Goal: Task Accomplishment & Management: Use online tool/utility

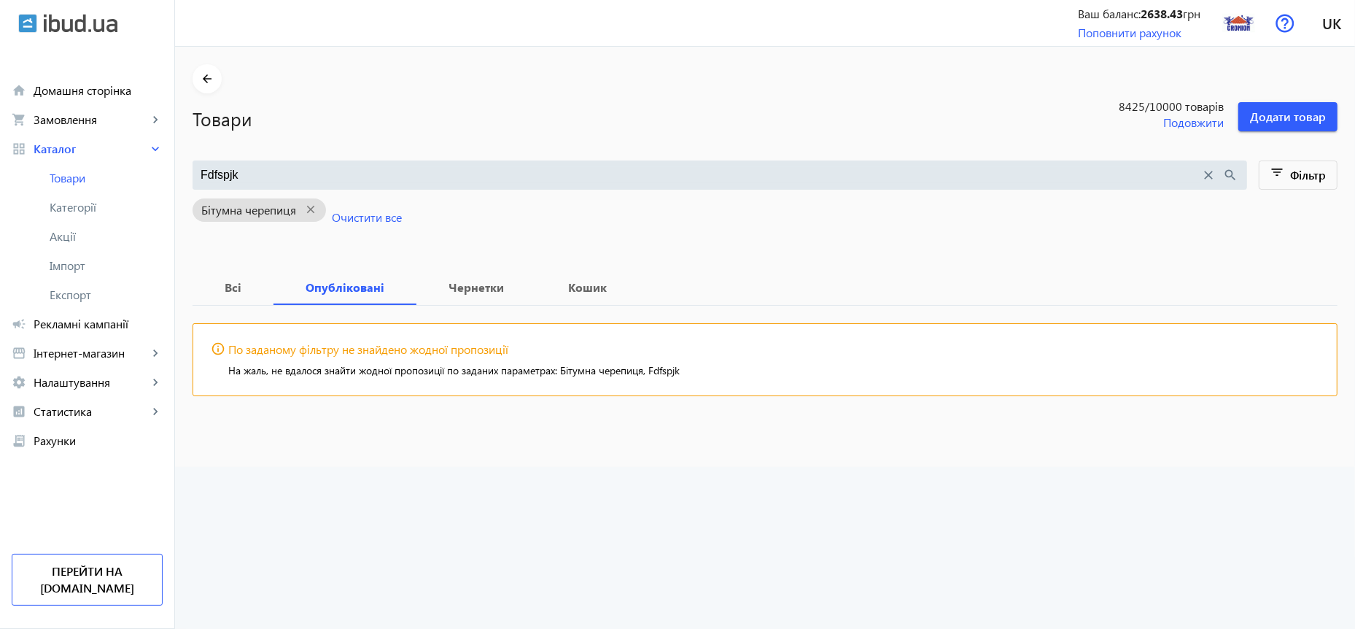
drag, startPoint x: 260, startPoint y: 174, endPoint x: 62, endPoint y: 177, distance: 197.7
click at [201, 177] on input "Fdfspjk" at bounding box center [701, 175] width 1001 height 16
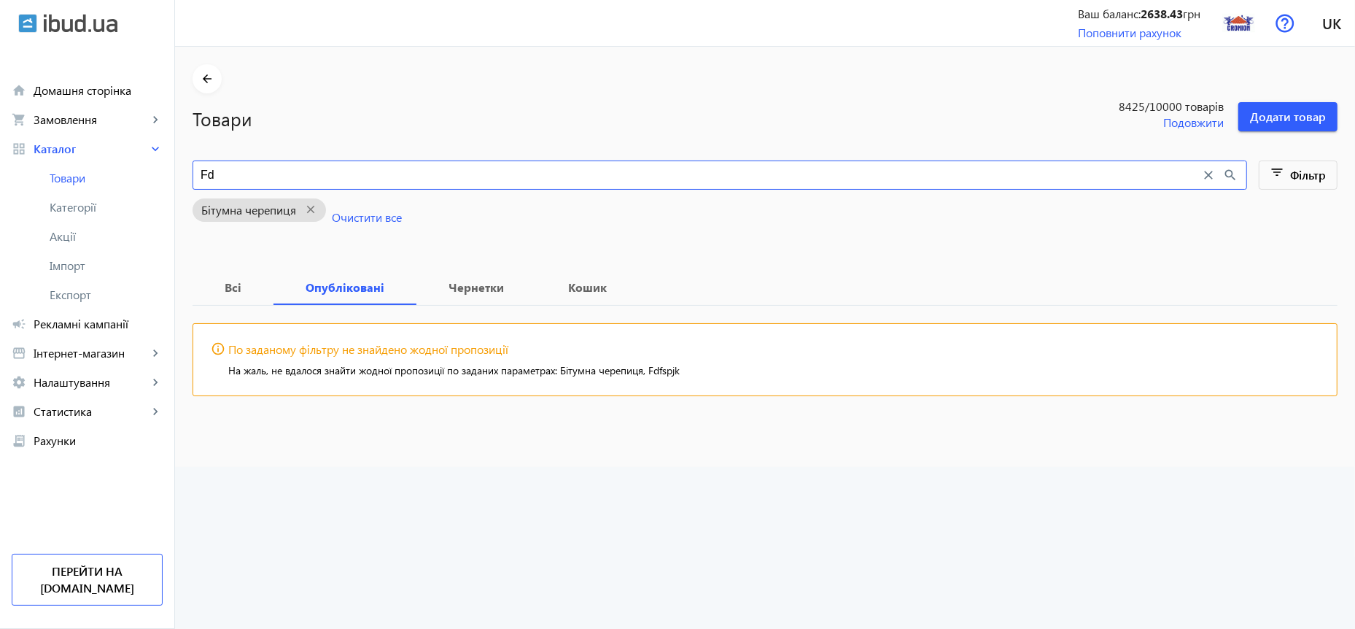
type input "F"
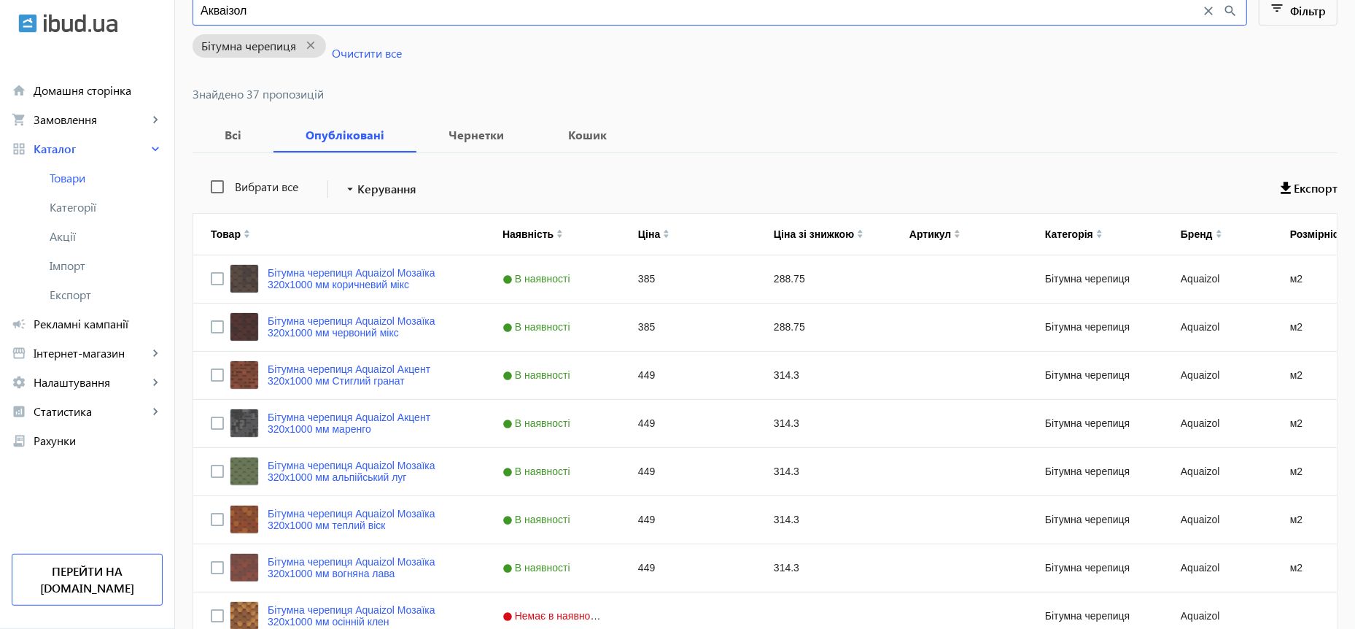
scroll to position [179, 0]
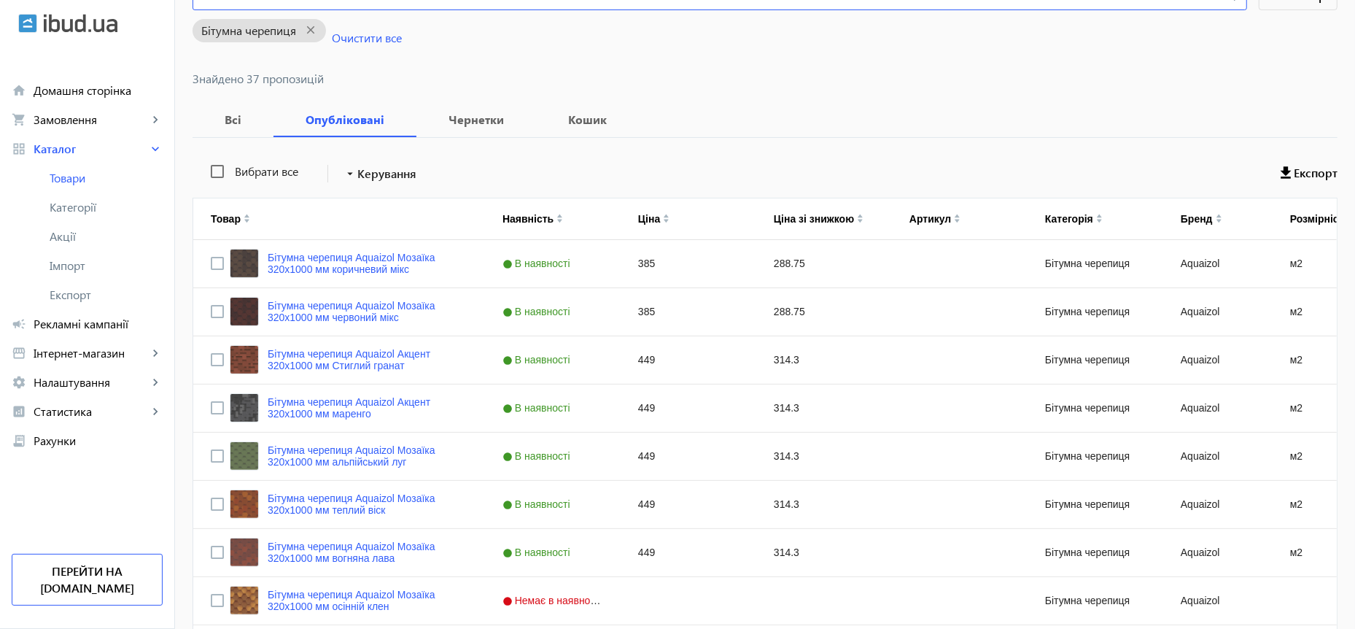
type input "Акваізол"
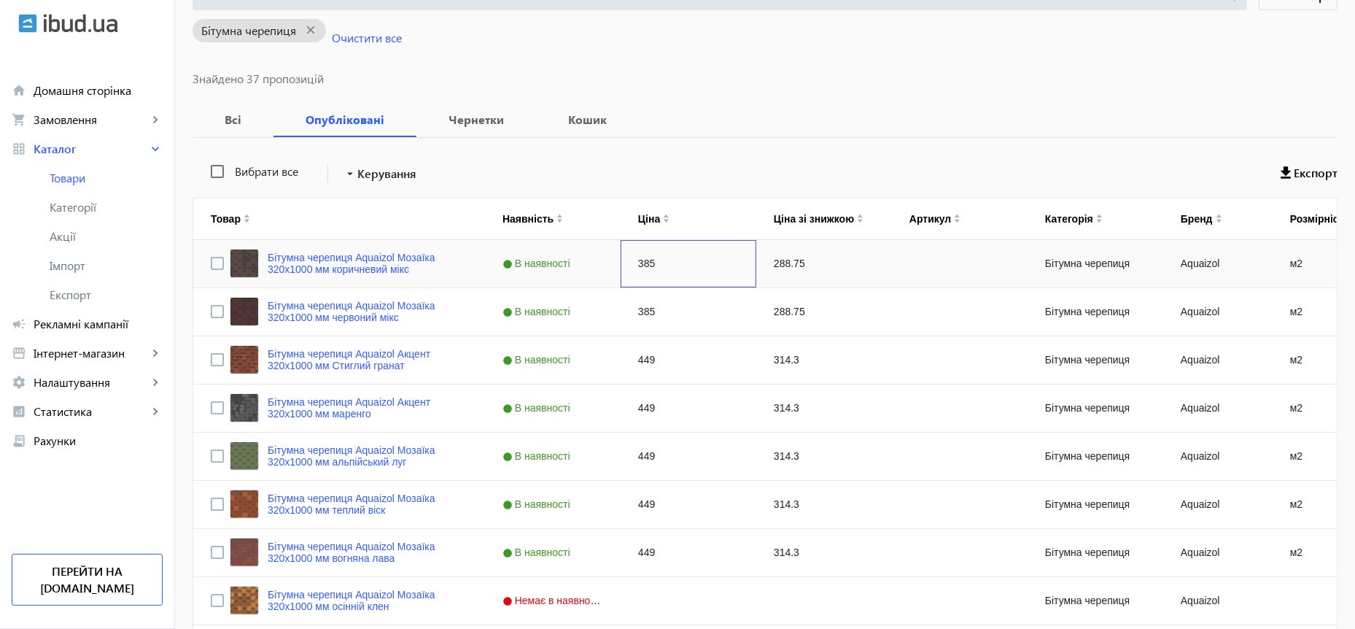
click at [653, 266] on div "385" at bounding box center [689, 263] width 136 height 47
click at [634, 263] on div "385" at bounding box center [689, 263] width 136 height 47
type input "391"
click at [771, 267] on div "288.75" at bounding box center [824, 263] width 136 height 47
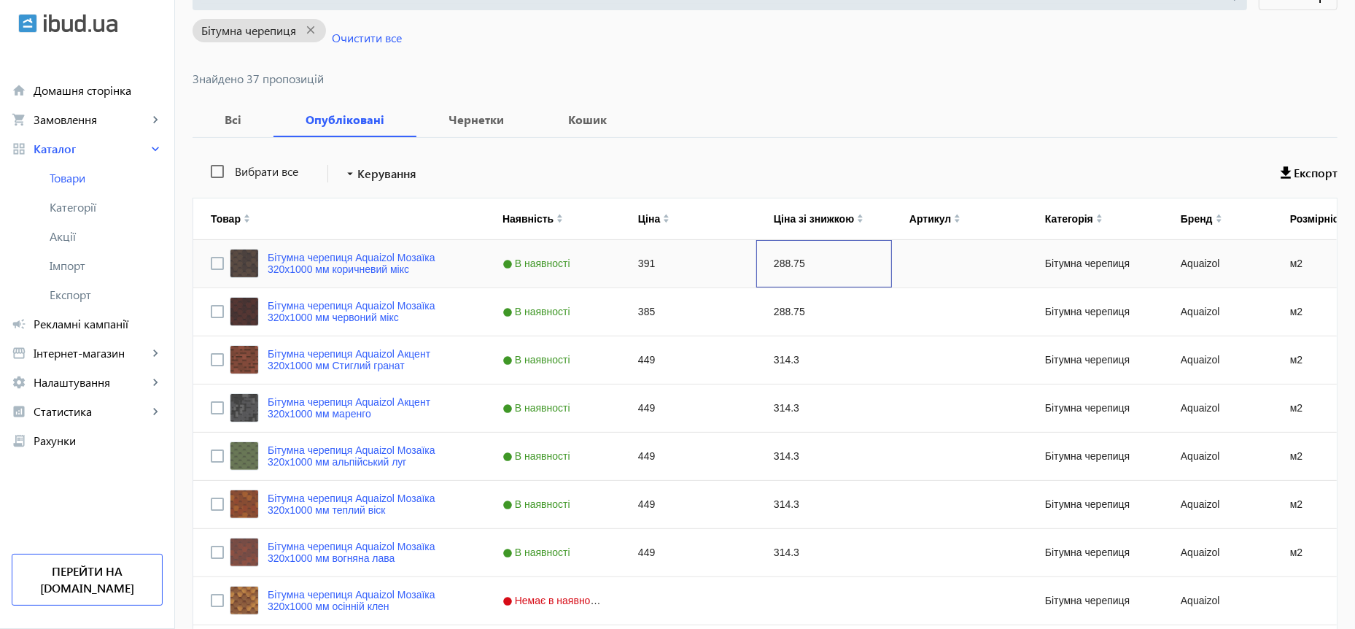
click at [771, 267] on div "288.75" at bounding box center [824, 263] width 136 height 47
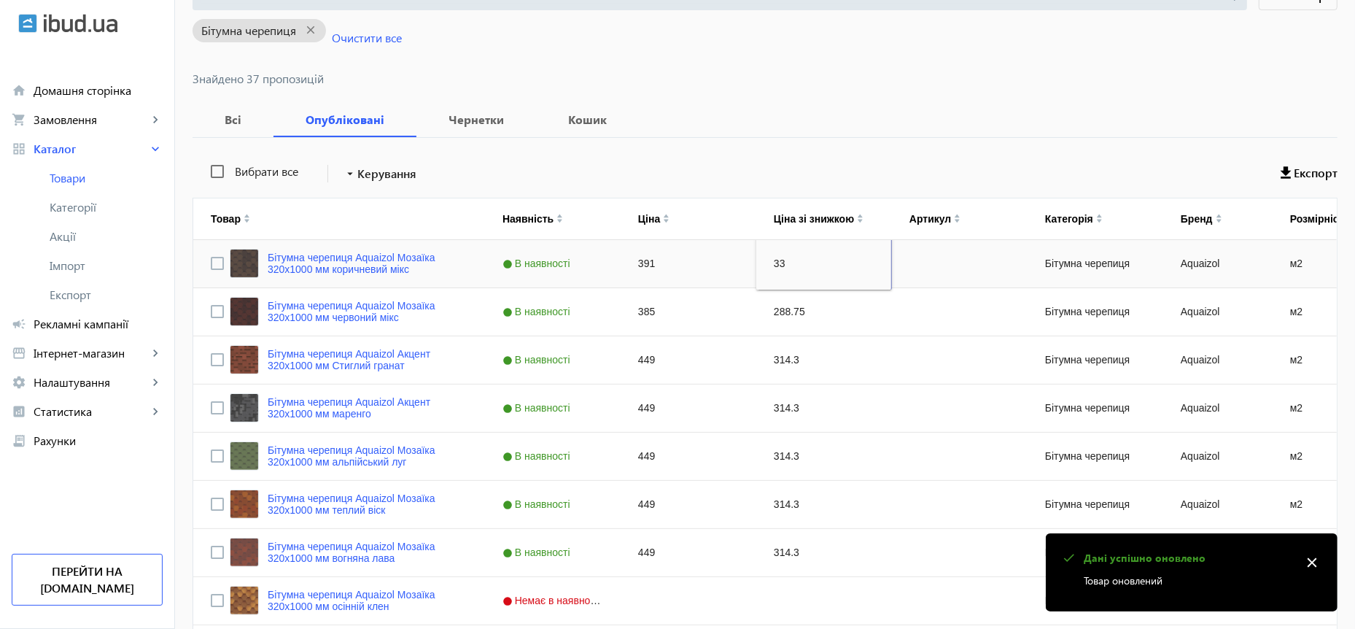
type input "338"
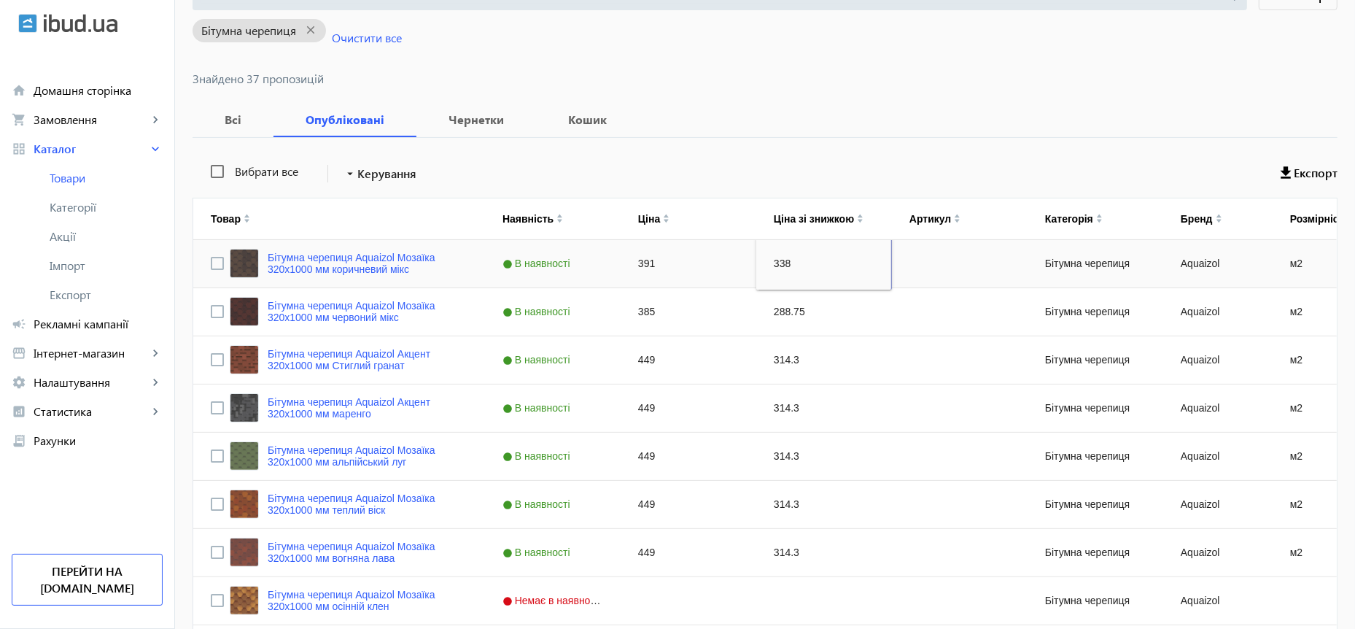
click at [637, 267] on div "391" at bounding box center [689, 263] width 136 height 47
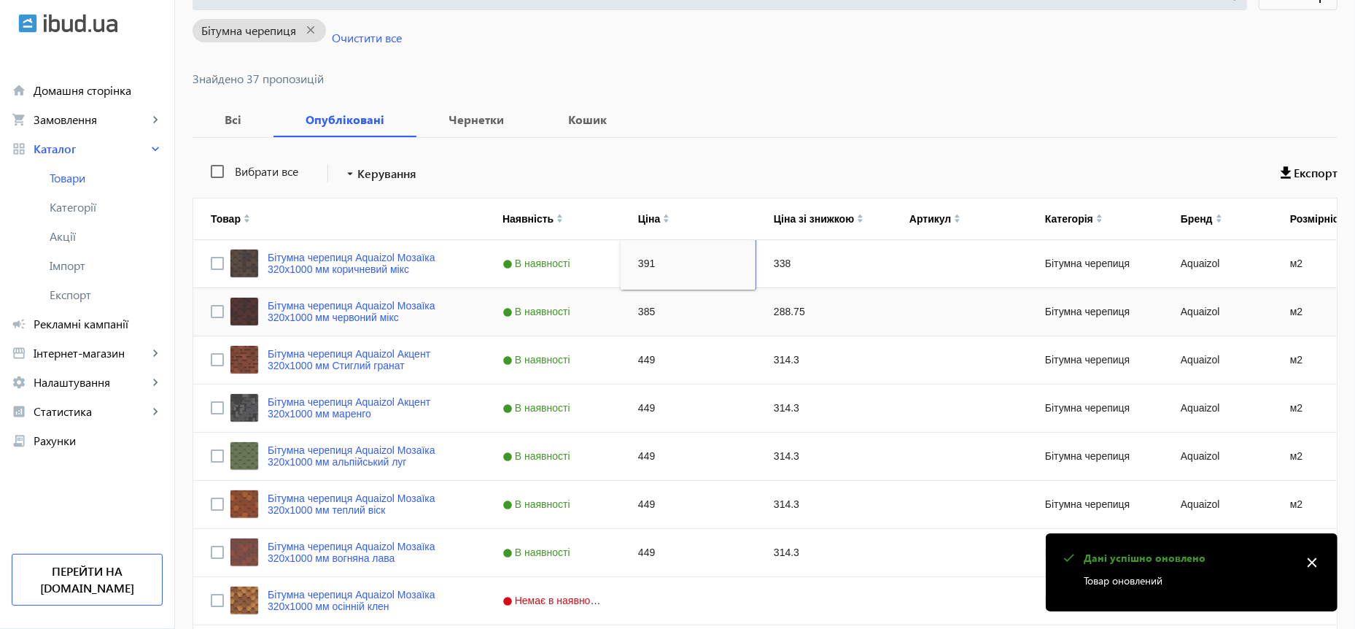
click at [637, 313] on div "385" at bounding box center [689, 311] width 136 height 47
type input "391"
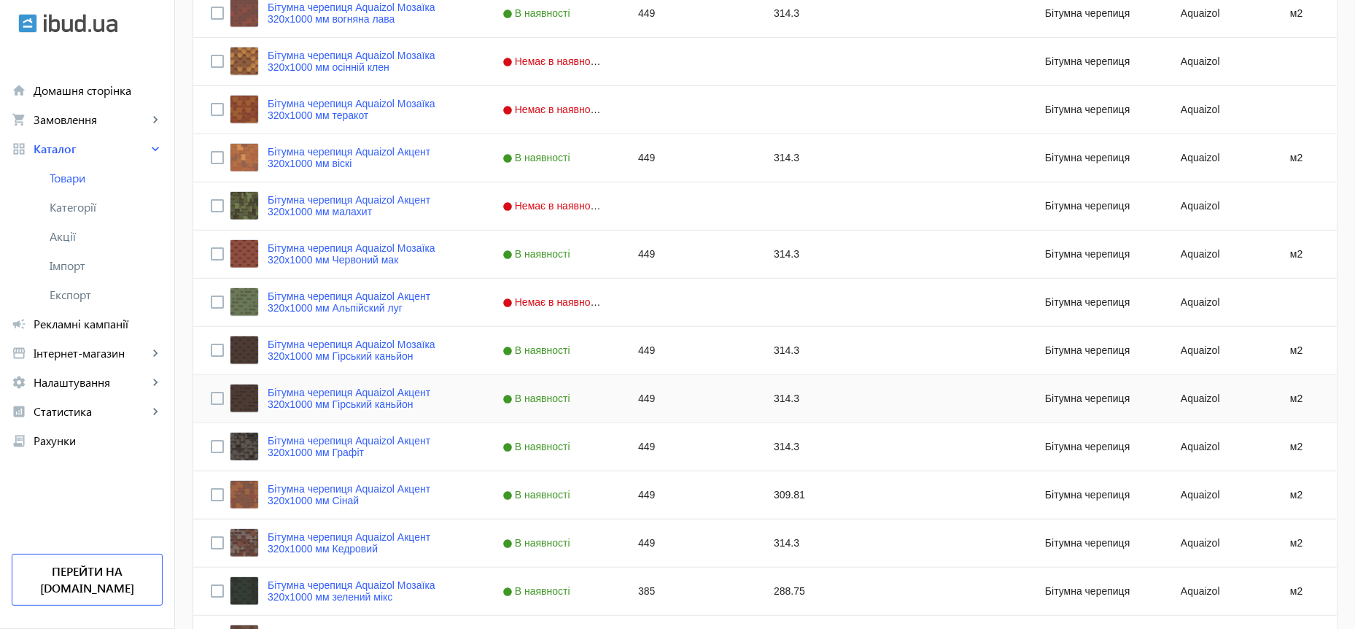
scroll to position [898, 0]
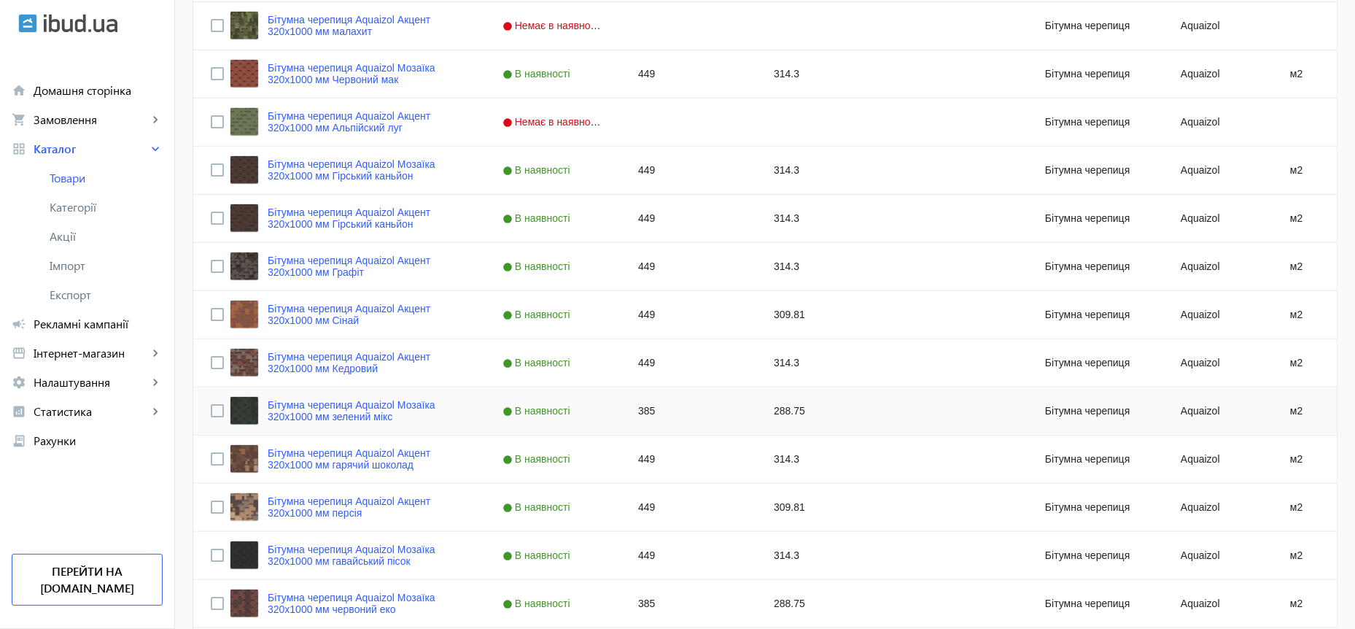
click at [634, 410] on div "385" at bounding box center [689, 410] width 136 height 47
type input "391"
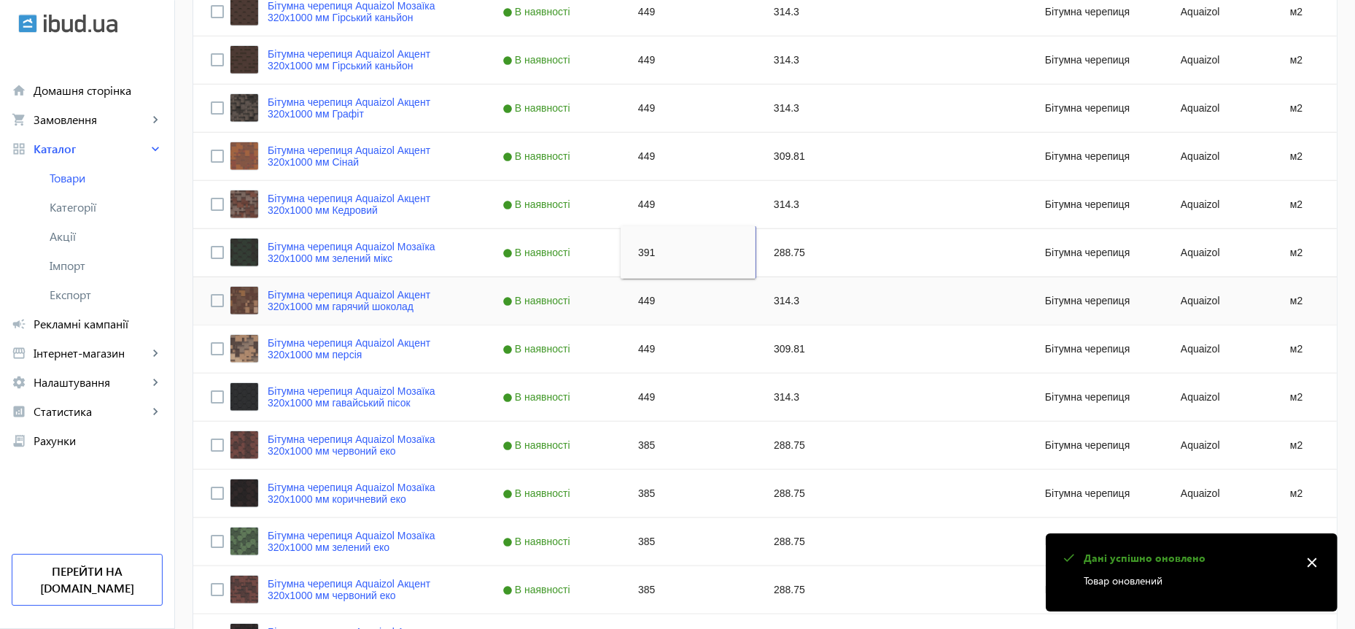
scroll to position [1078, 0]
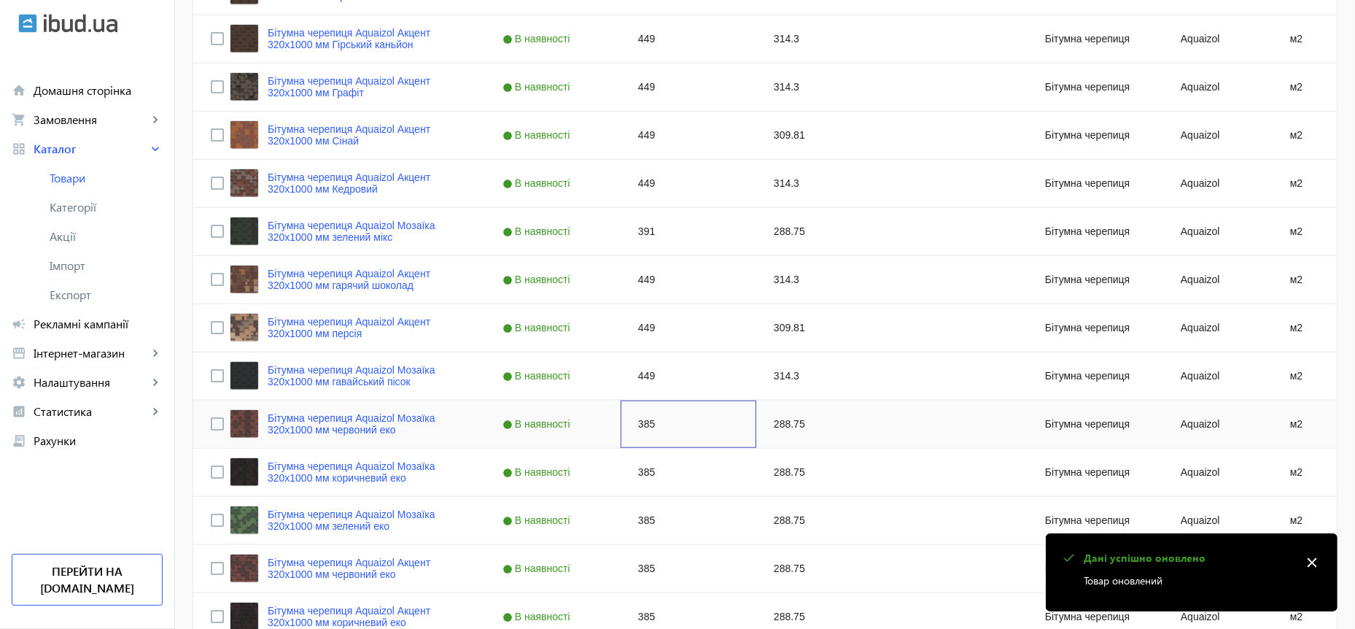
click at [629, 420] on div "385" at bounding box center [689, 423] width 136 height 47
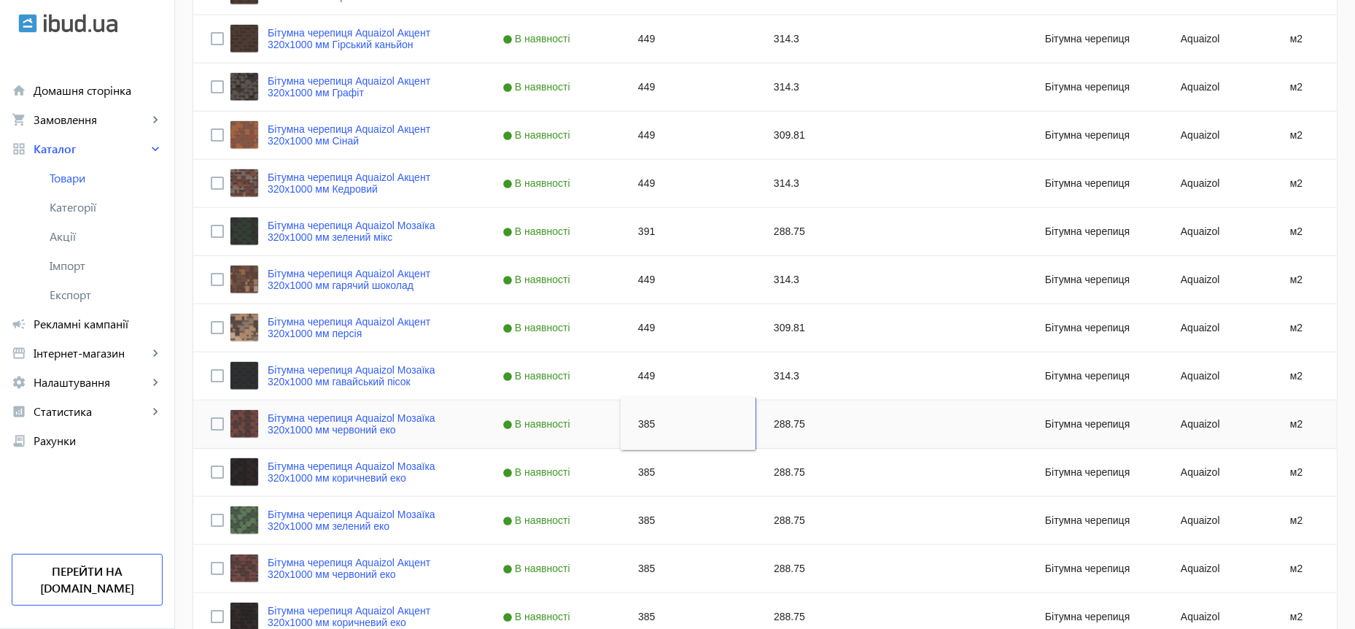
type input "391"
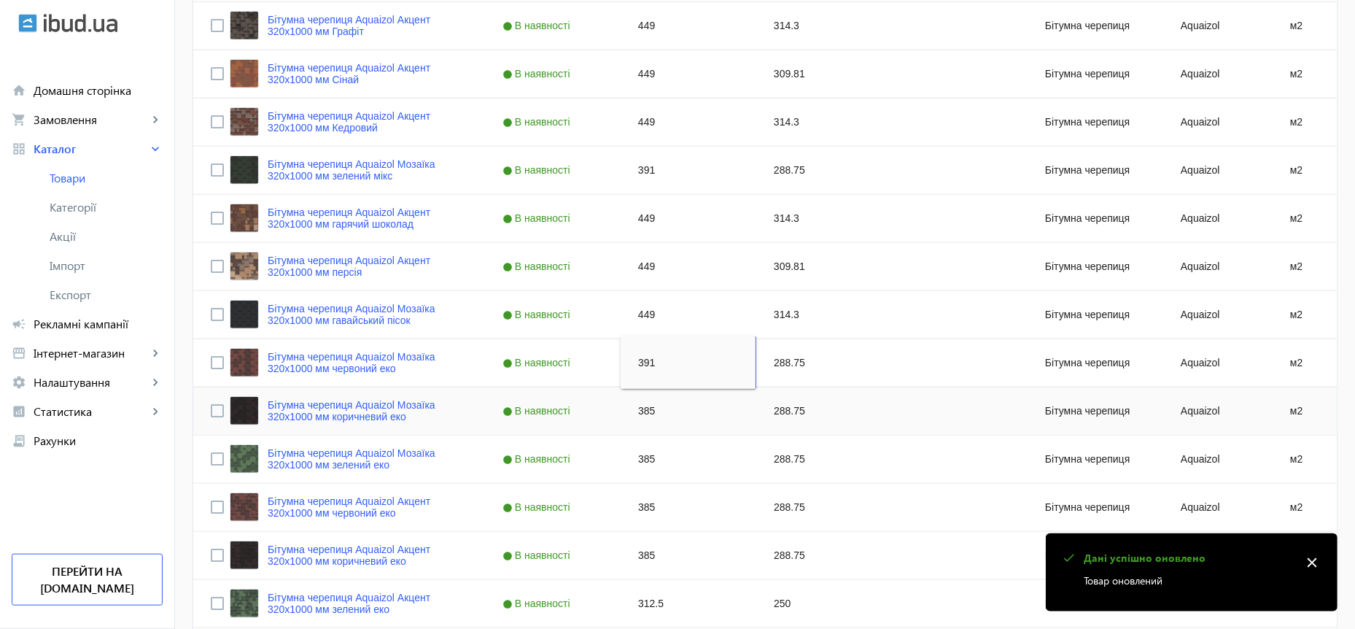
scroll to position [1257, 0]
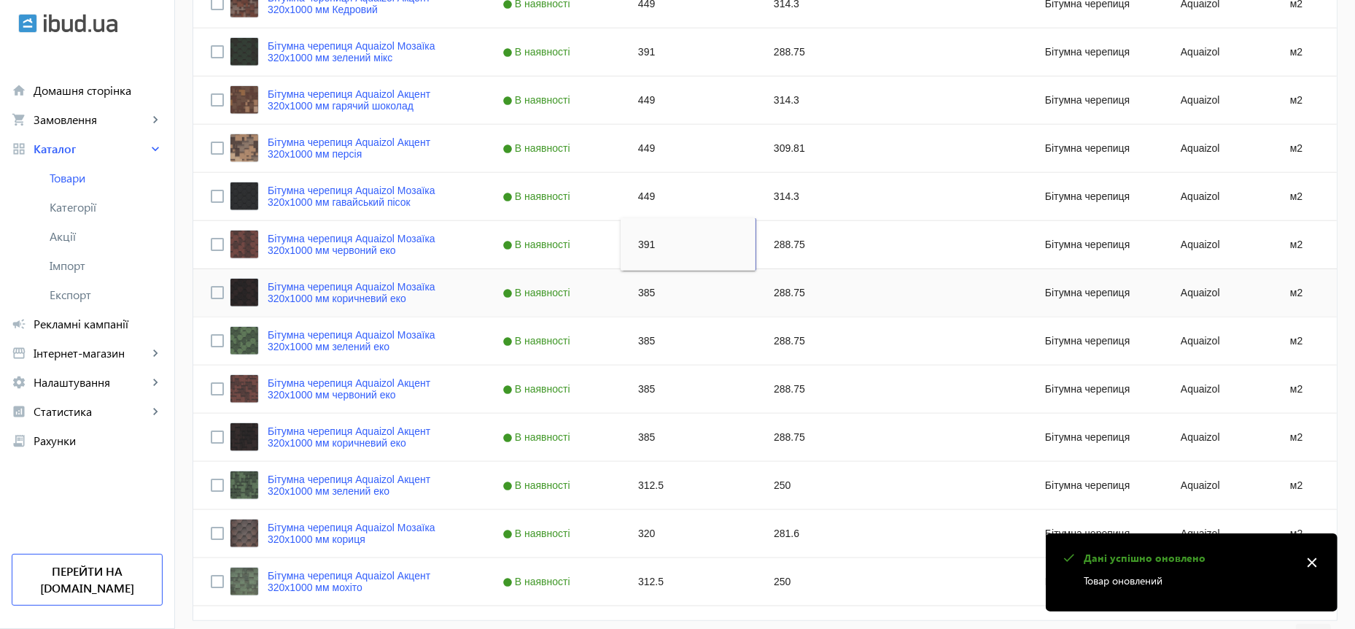
click at [633, 288] on div "385" at bounding box center [689, 292] width 136 height 47
type input "391"
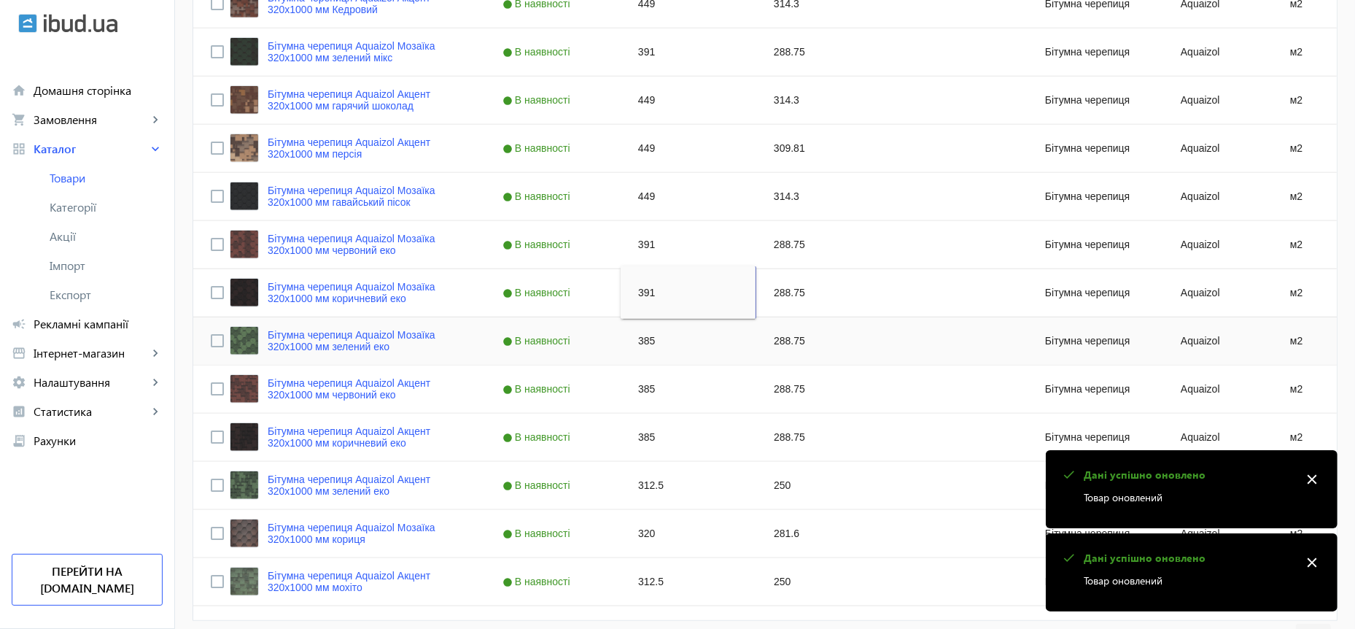
click at [631, 343] on div "385" at bounding box center [689, 340] width 136 height 47
click at [630, 343] on div "385" at bounding box center [689, 340] width 136 height 47
type input "391"
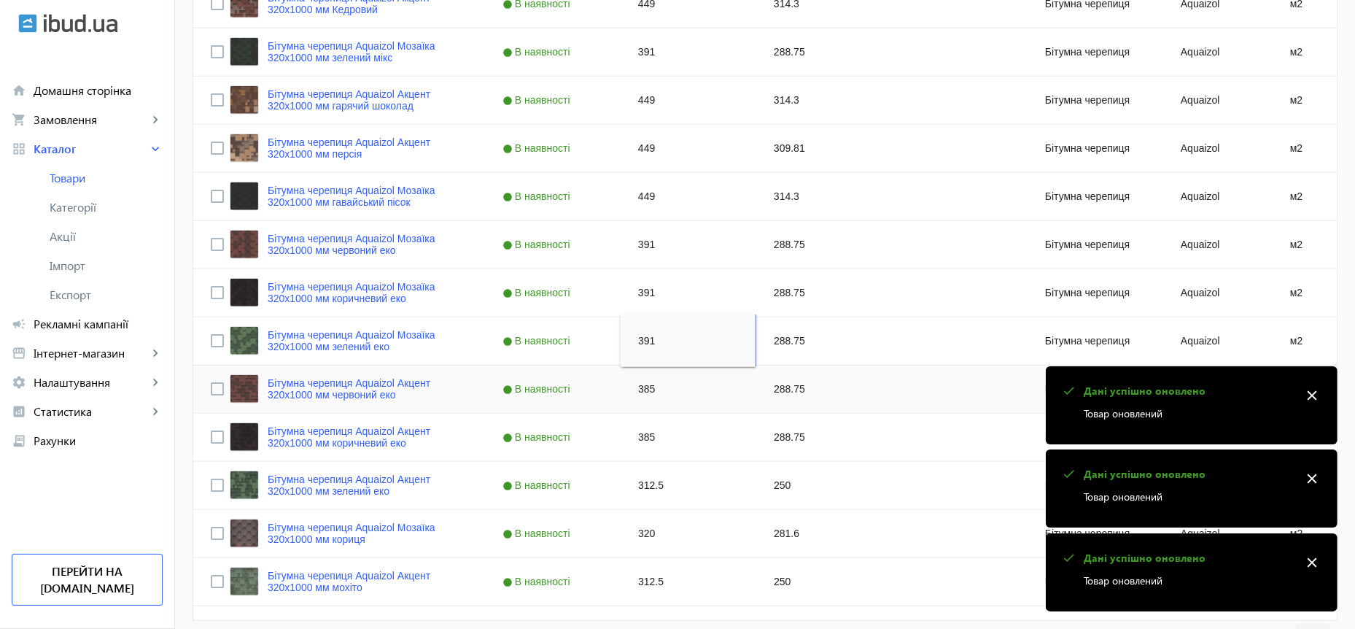
click at [633, 392] on div "385" at bounding box center [689, 388] width 136 height 47
click at [632, 392] on div "385" at bounding box center [689, 388] width 136 height 47
type input "391"
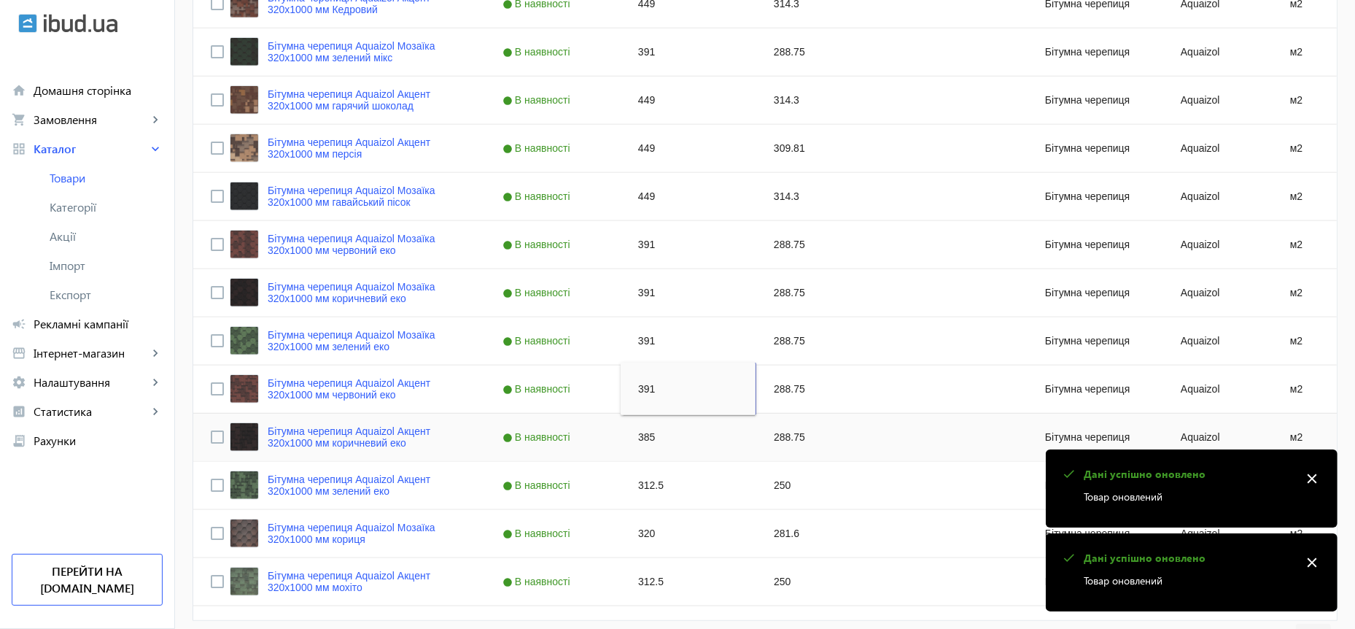
click at [634, 433] on div "385" at bounding box center [689, 436] width 136 height 47
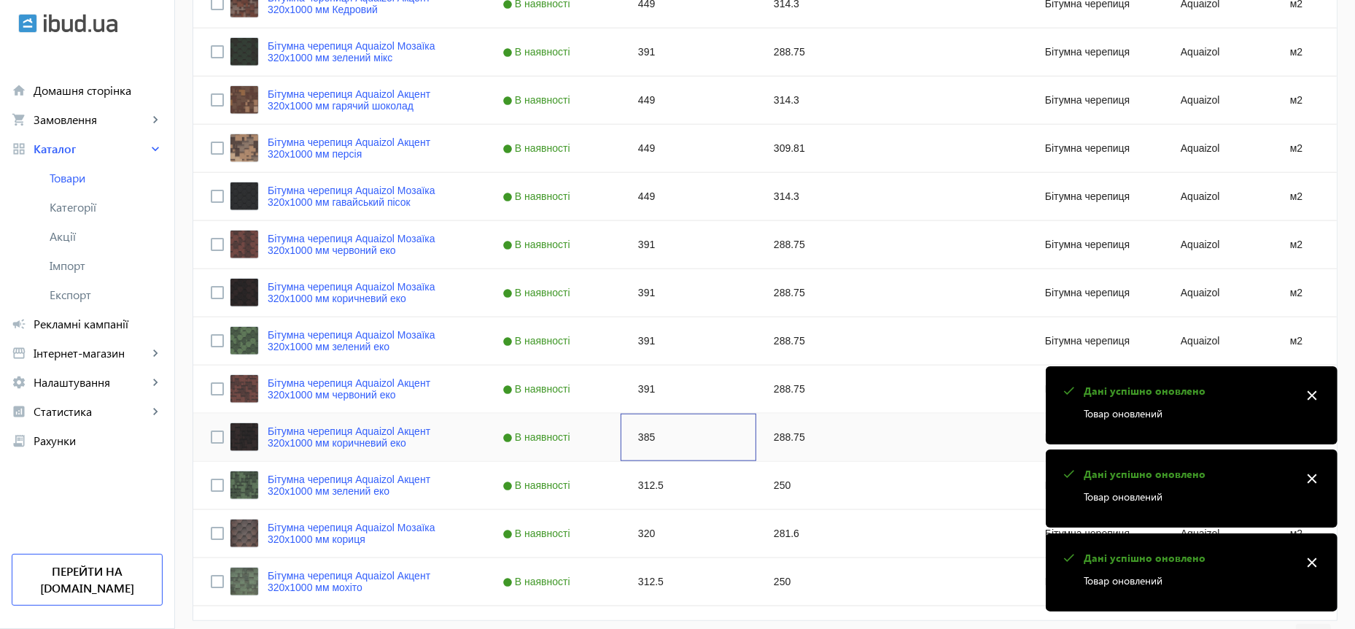
click at [634, 432] on div "385" at bounding box center [689, 436] width 136 height 47
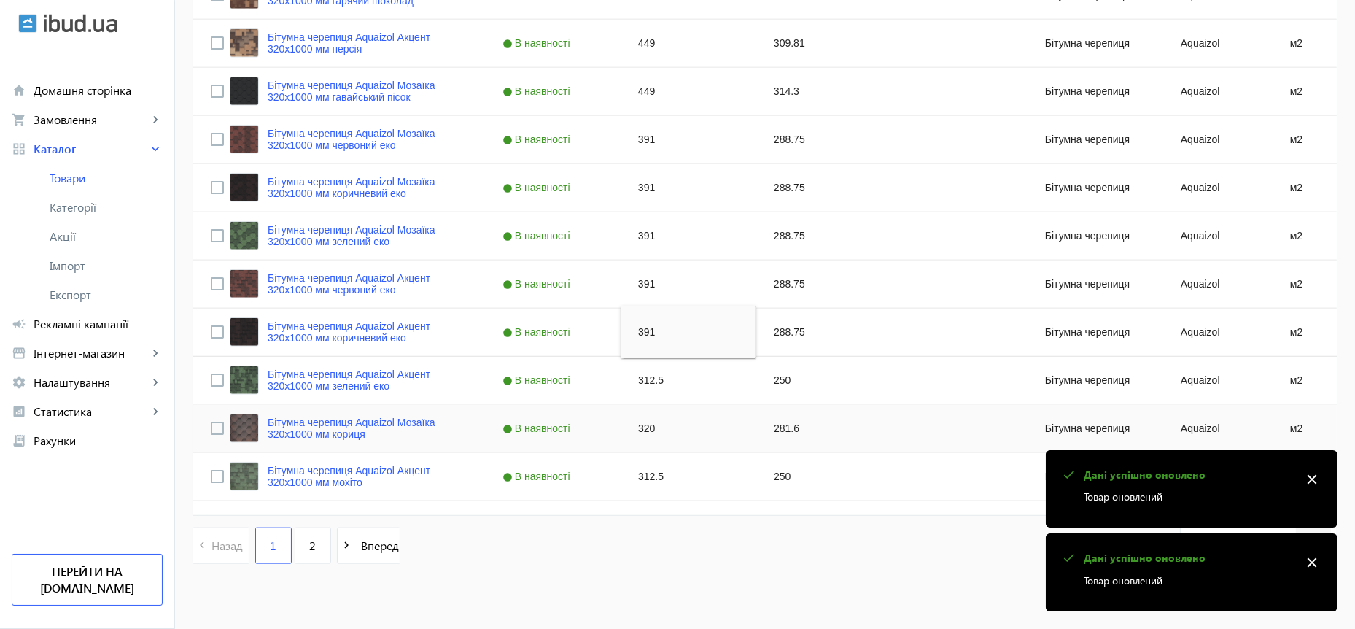
scroll to position [1378, 0]
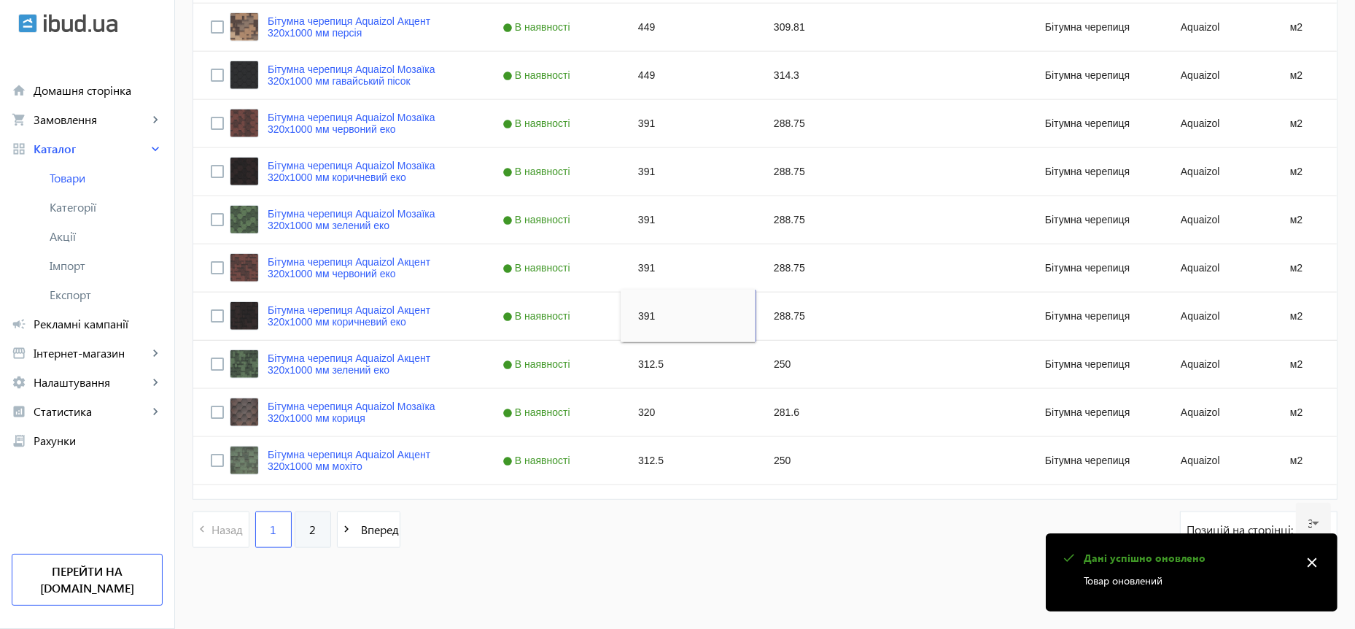
type input "391"
click at [309, 531] on span "2" at bounding box center [312, 529] width 7 height 16
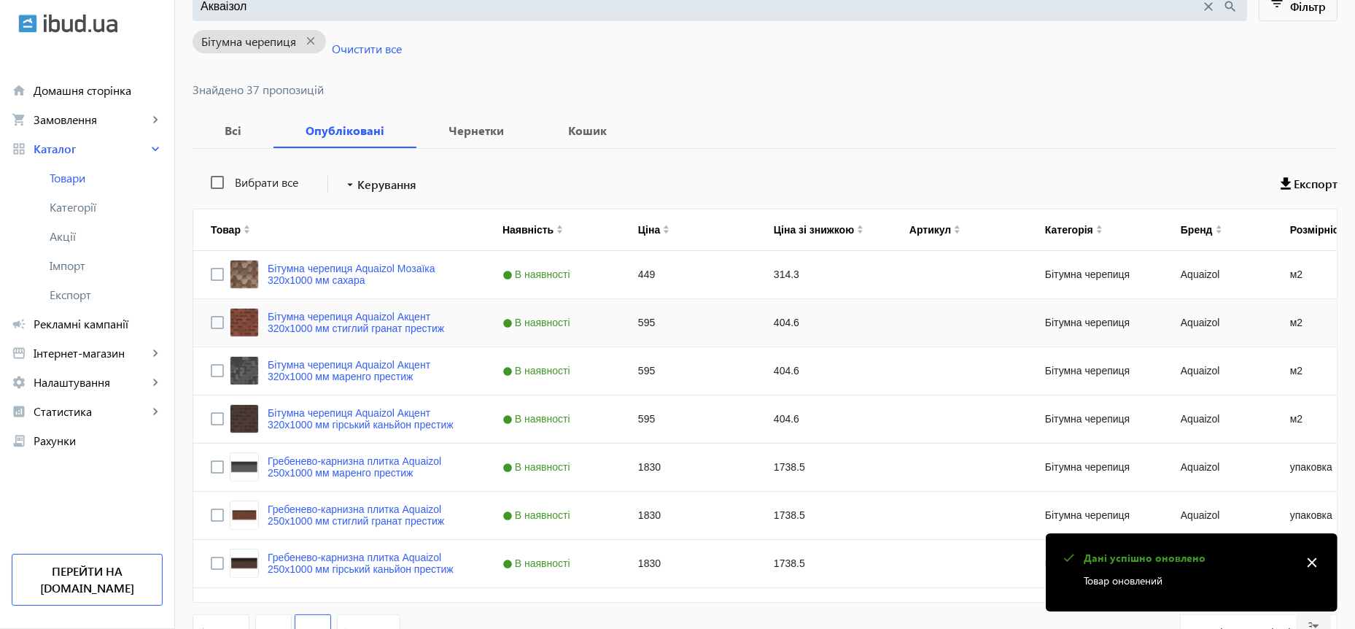
scroll to position [179, 0]
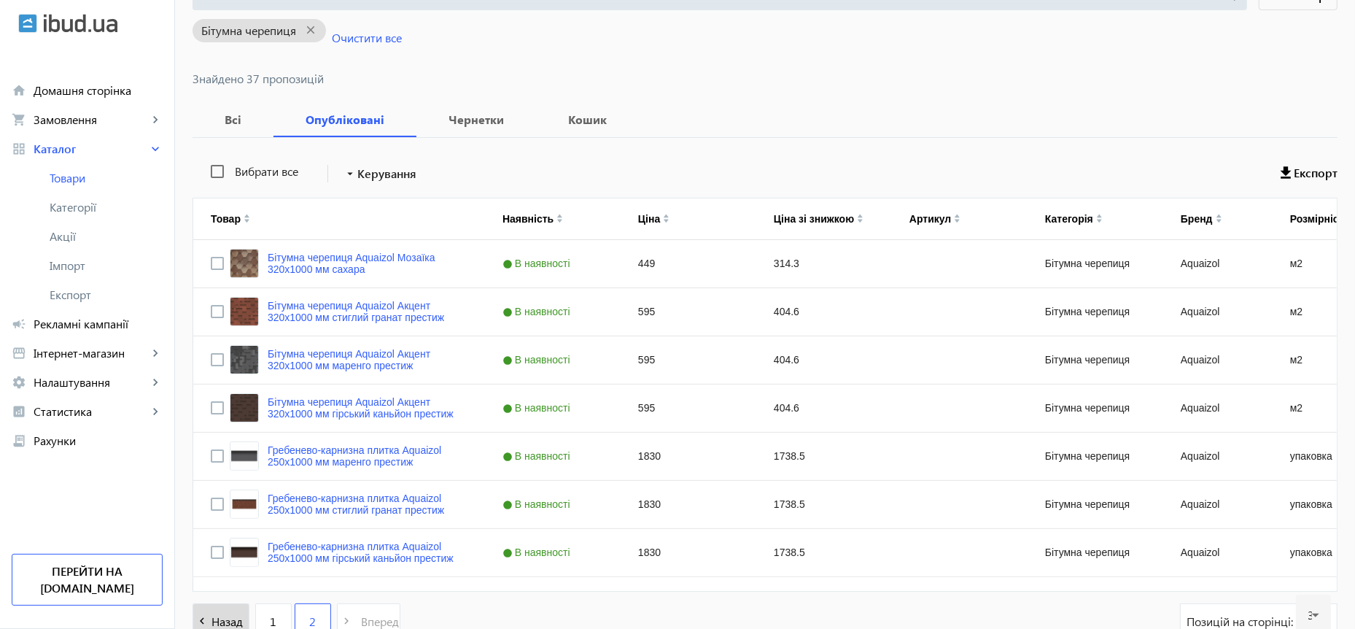
click at [211, 619] on span "Назад" at bounding box center [229, 621] width 37 height 16
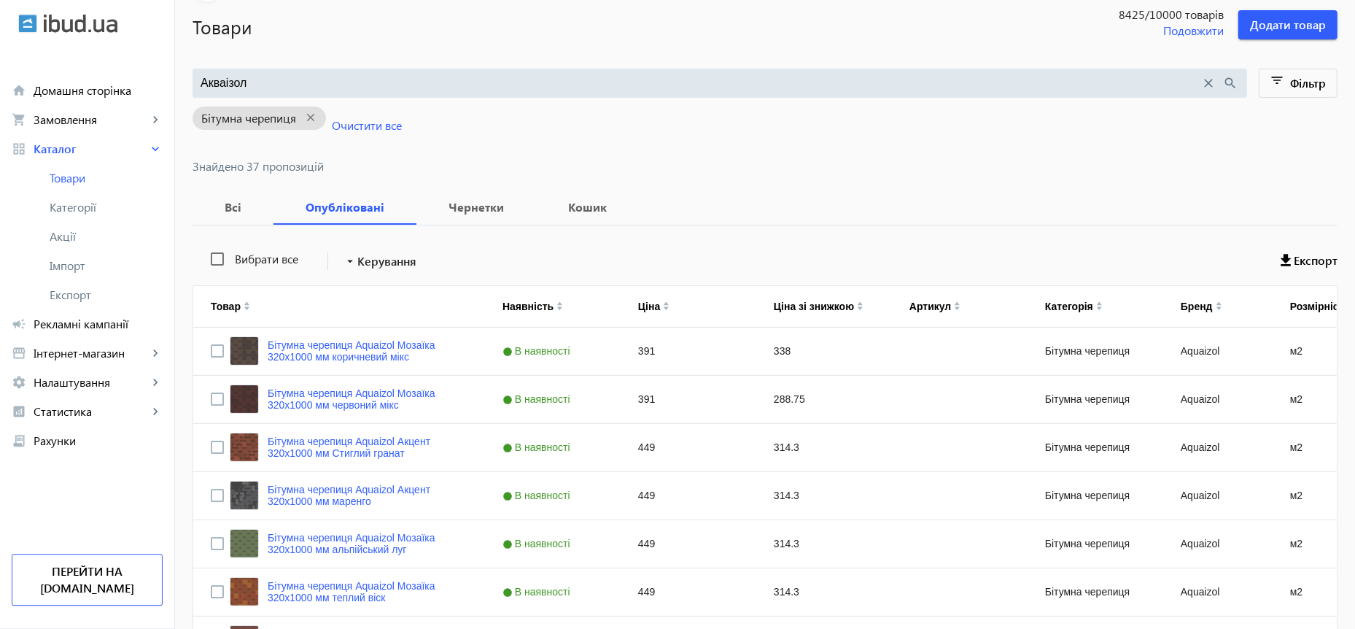
scroll to position [179, 0]
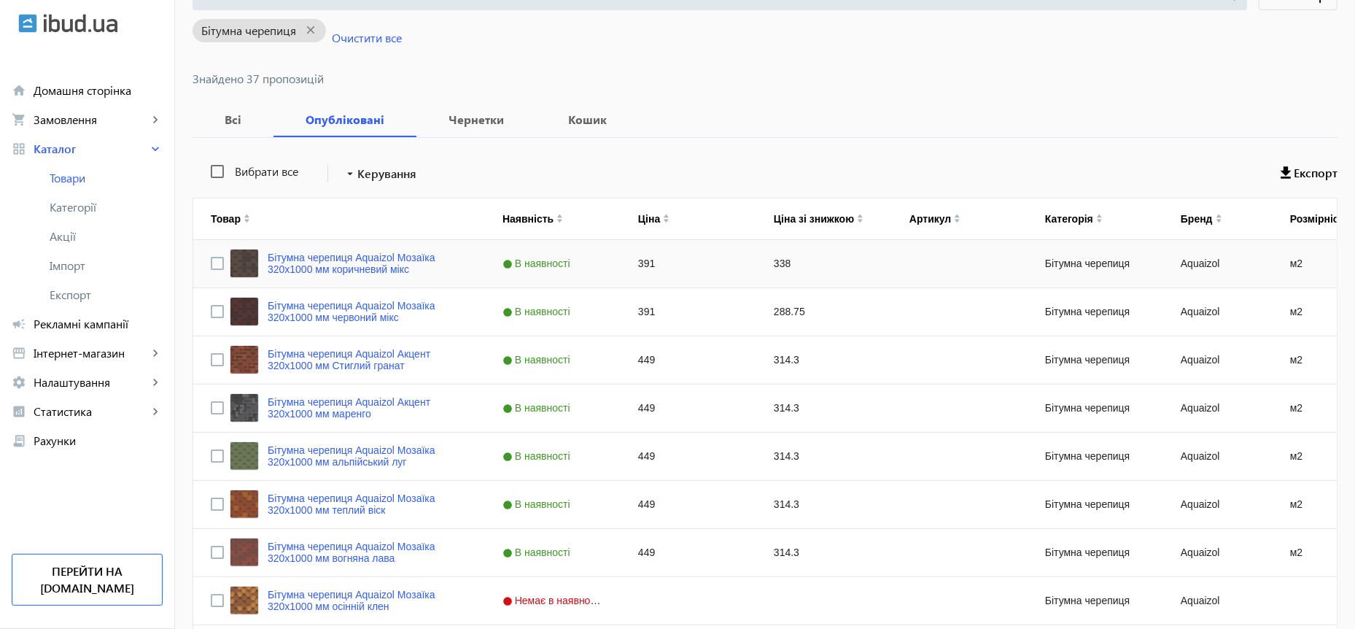
click at [766, 262] on div "338" at bounding box center [824, 263] width 136 height 47
click at [771, 313] on div "288.75" at bounding box center [824, 311] width 136 height 47
type input "338"
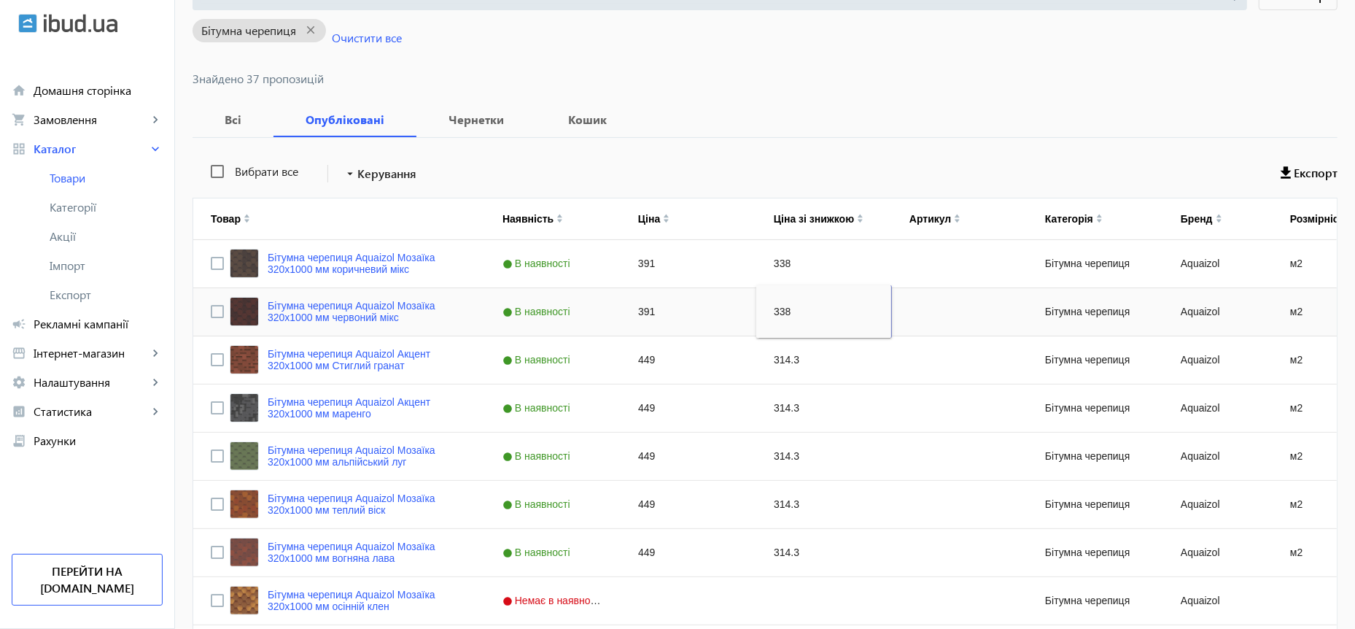
click at [773, 313] on input "338" at bounding box center [823, 311] width 123 height 29
click at [773, 358] on div "314.3" at bounding box center [824, 359] width 136 height 47
click at [774, 365] on input "338" at bounding box center [824, 359] width 123 height 29
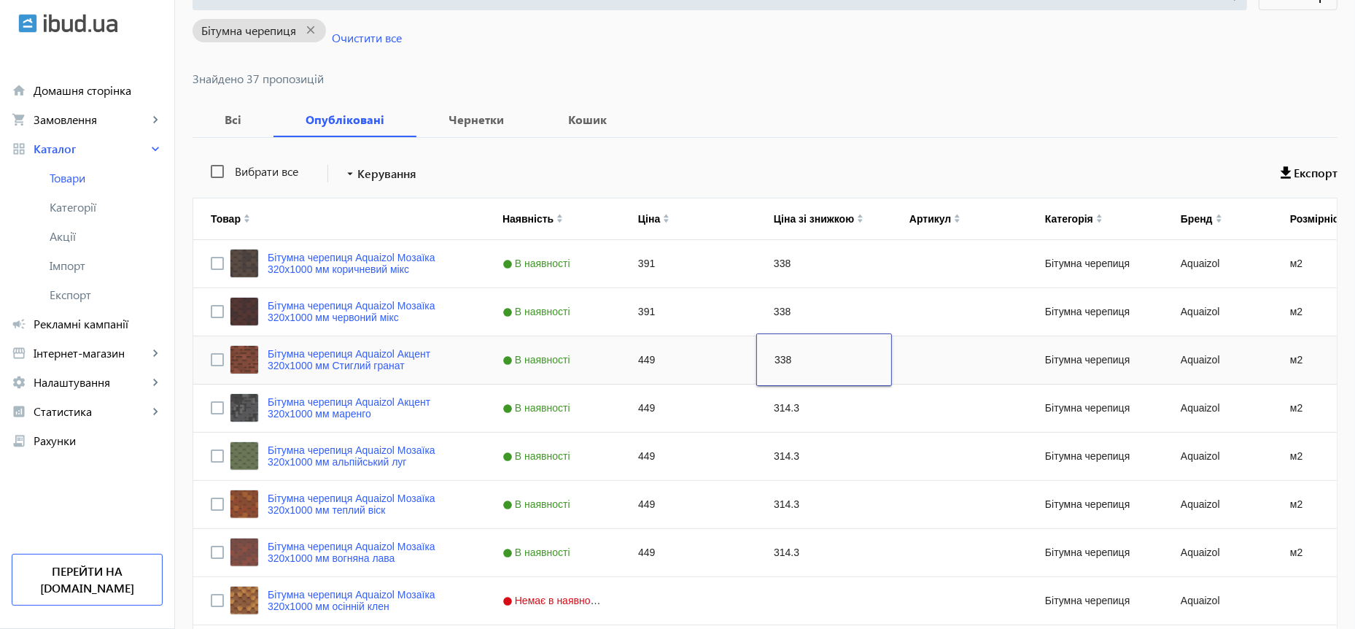
click at [771, 359] on input "338" at bounding box center [824, 359] width 123 height 29
type input "348"
click at [773, 408] on div "314.3" at bounding box center [824, 407] width 136 height 47
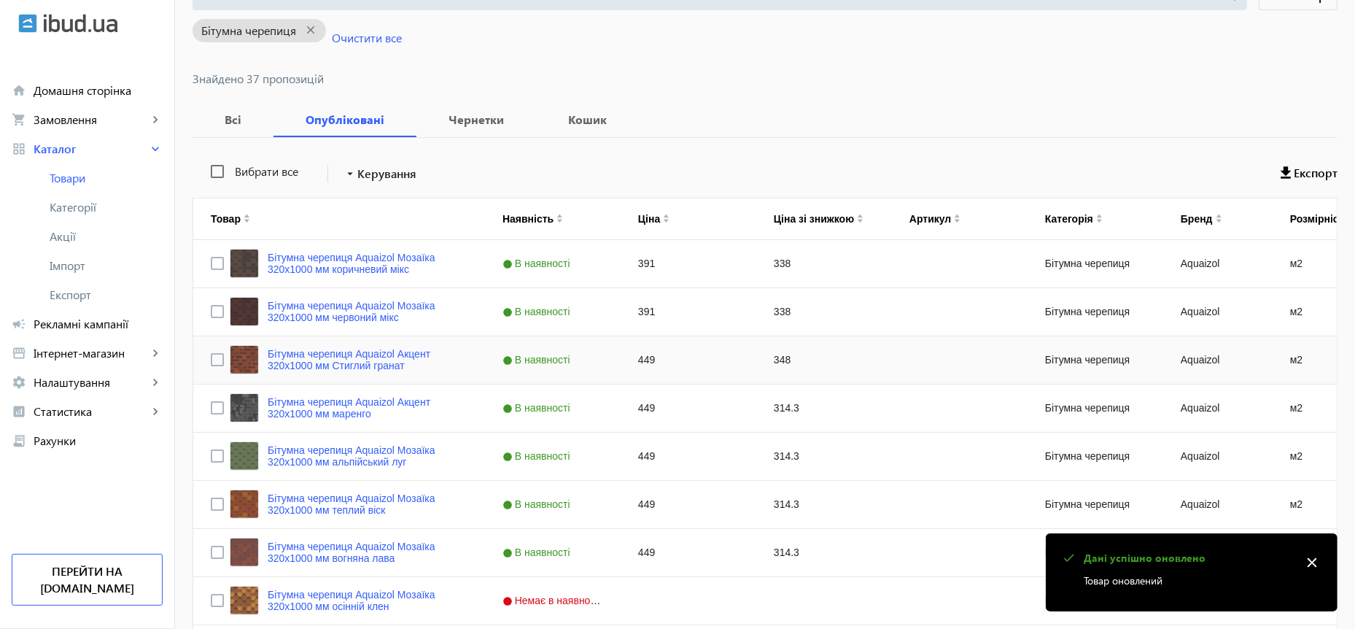
click at [767, 360] on div "348" at bounding box center [824, 359] width 136 height 47
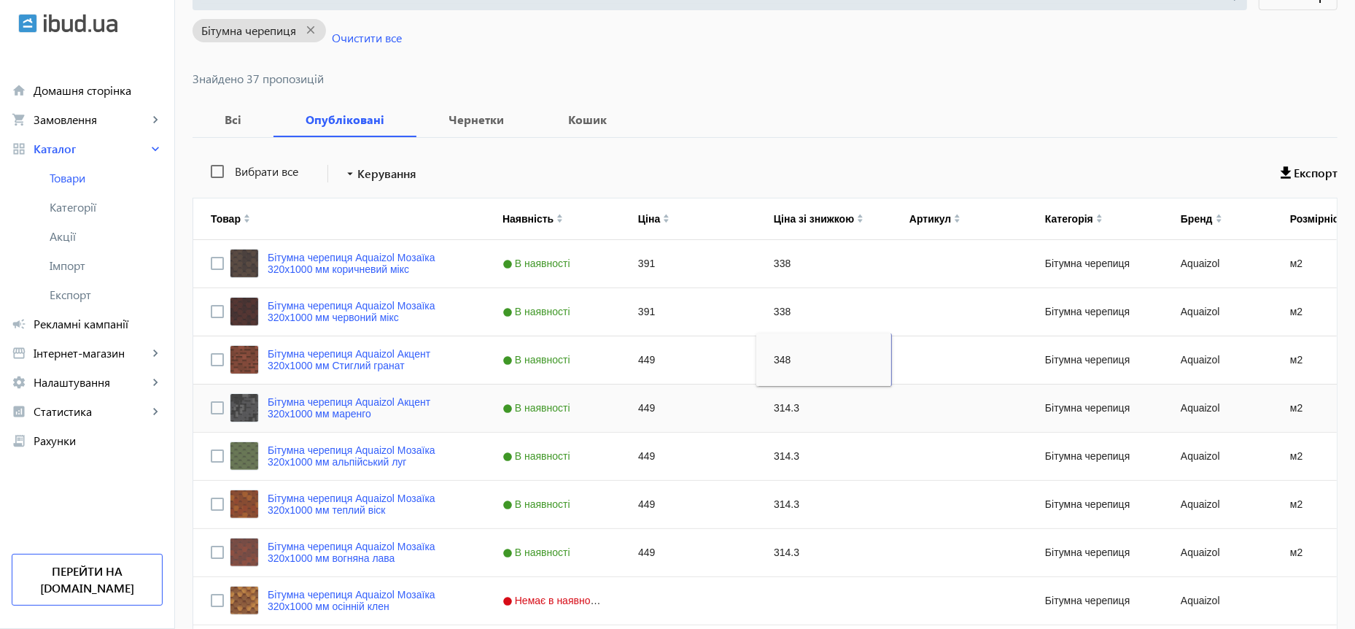
click at [770, 404] on div "314.3" at bounding box center [824, 407] width 136 height 47
type input "348"
click at [773, 454] on div "314.3" at bounding box center [824, 455] width 136 height 47
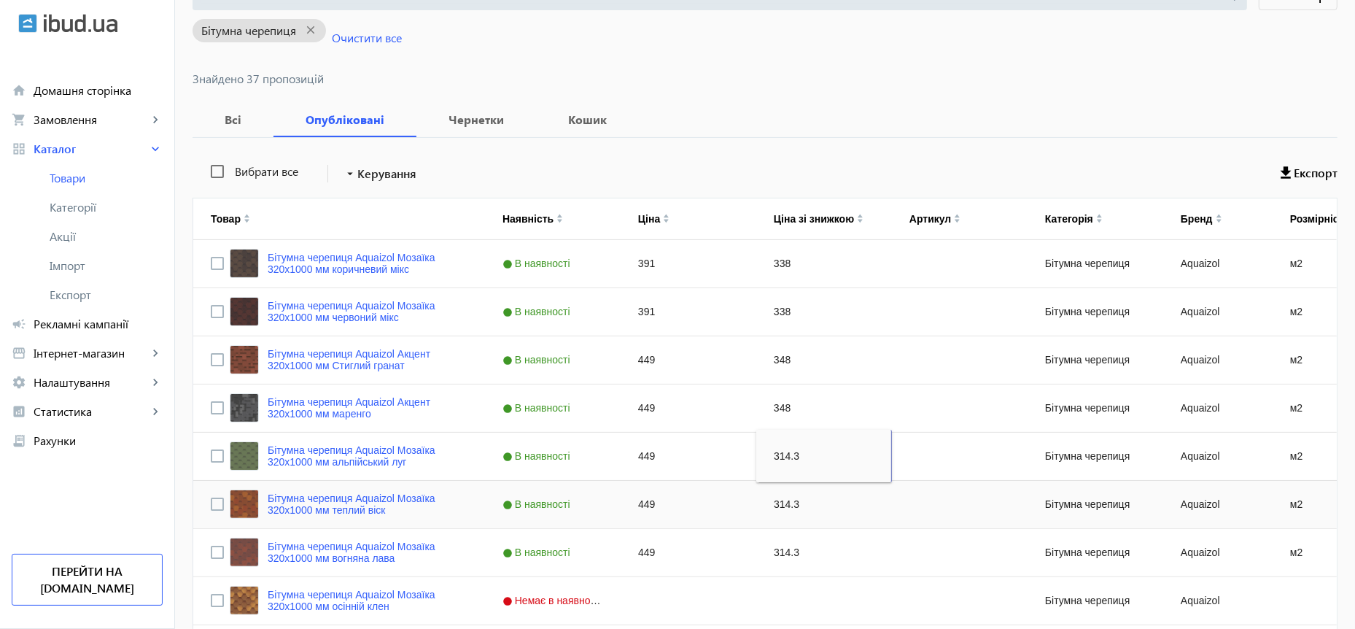
type input "348"
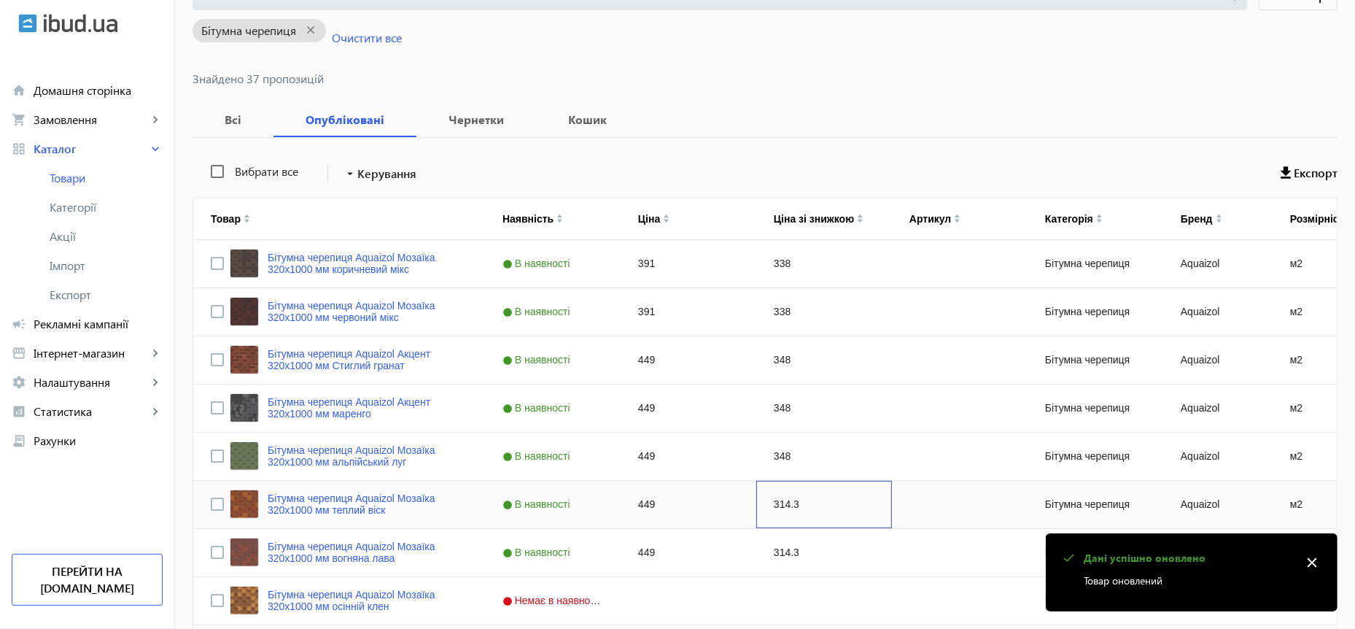
click at [773, 502] on div "314.3" at bounding box center [824, 504] width 136 height 47
type input "348"
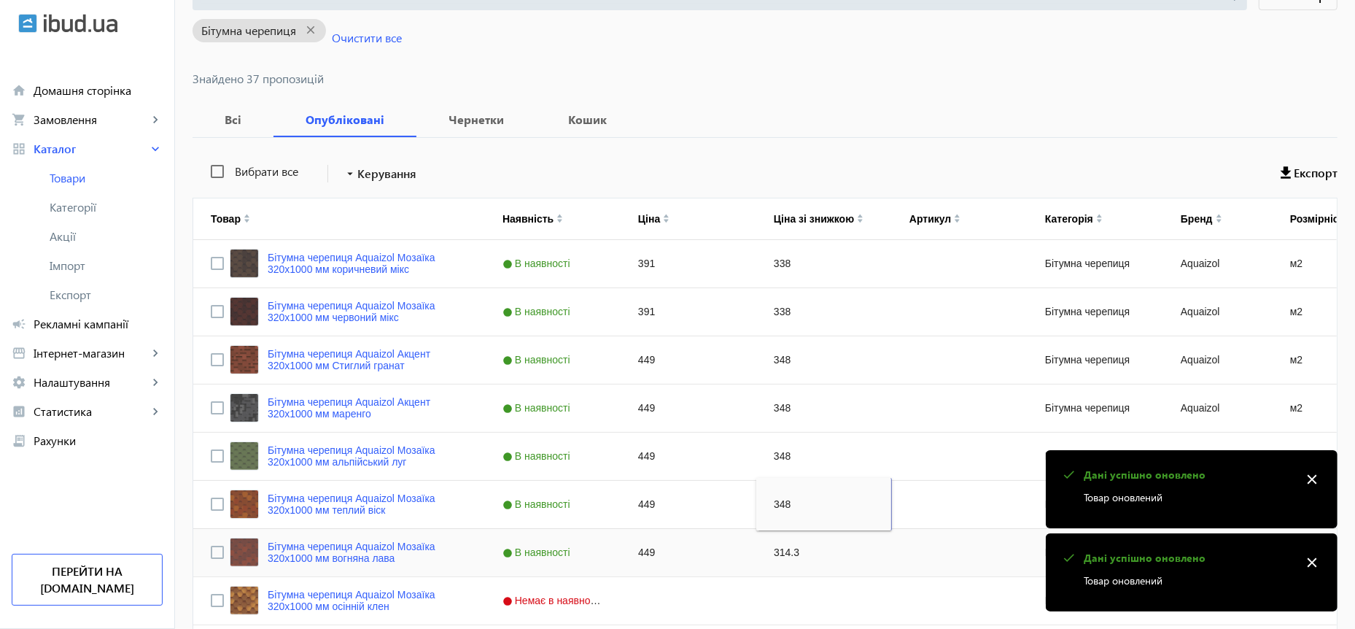
click at [772, 551] on div "314.3" at bounding box center [824, 552] width 136 height 47
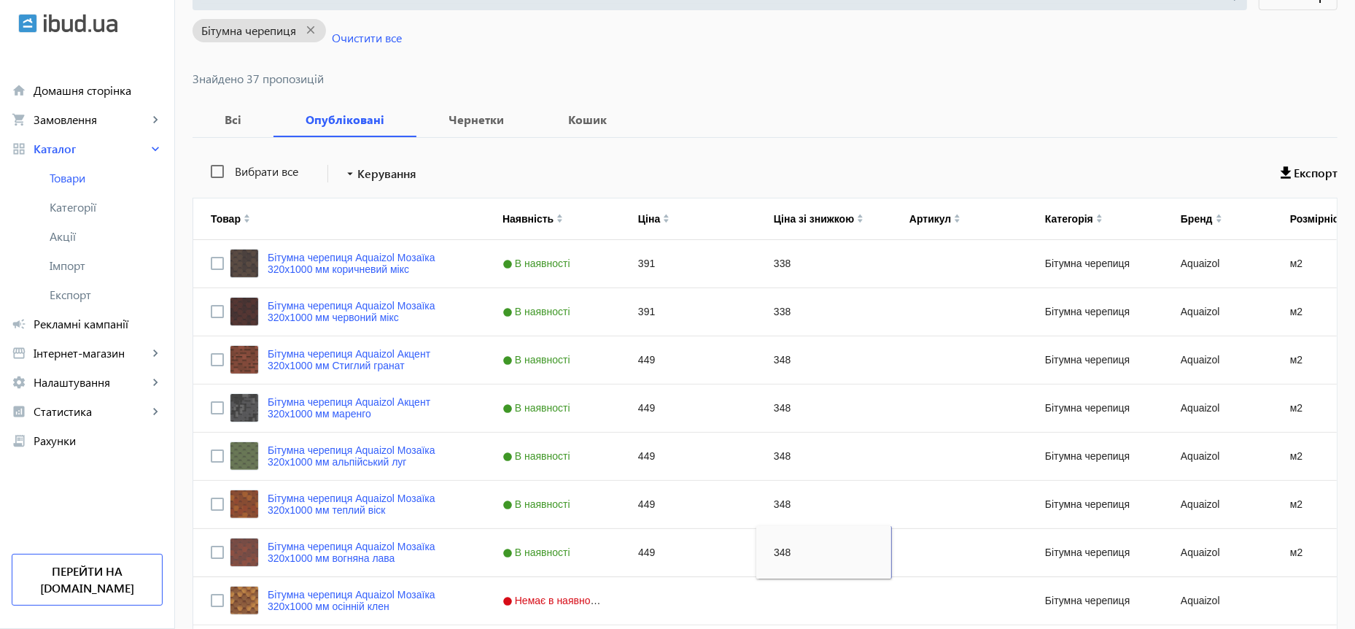
type input "348"
click at [629, 265] on div "391" at bounding box center [689, 263] width 136 height 47
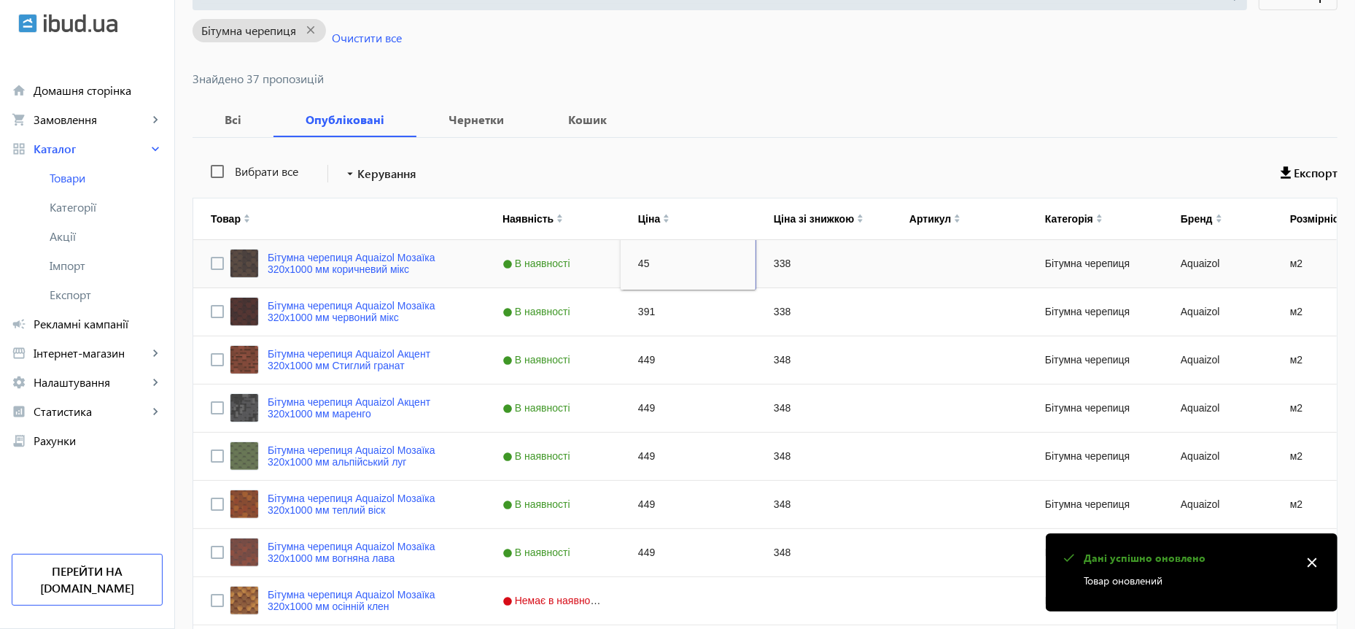
type input "450"
click at [626, 257] on input "450" at bounding box center [687, 263] width 123 height 29
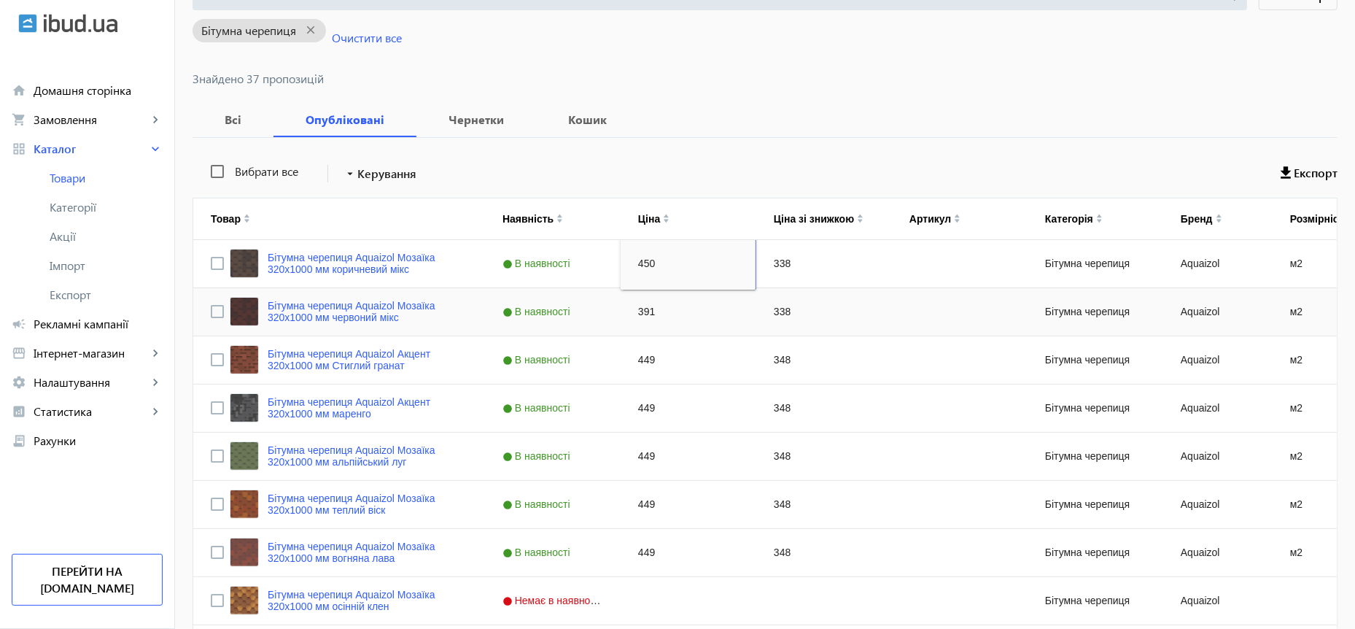
click at [632, 306] on div "391" at bounding box center [689, 311] width 136 height 47
click at [631, 312] on div "391" at bounding box center [689, 311] width 136 height 47
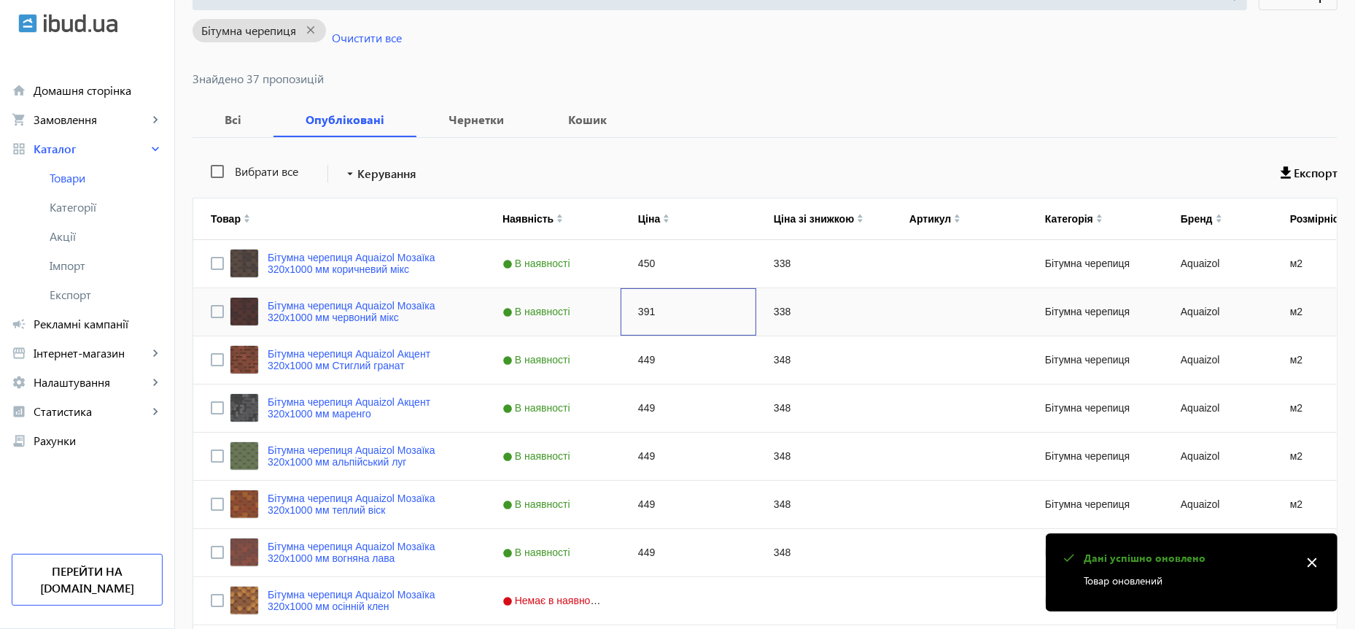
click at [631, 313] on div "391" at bounding box center [689, 311] width 136 height 47
type input "450"
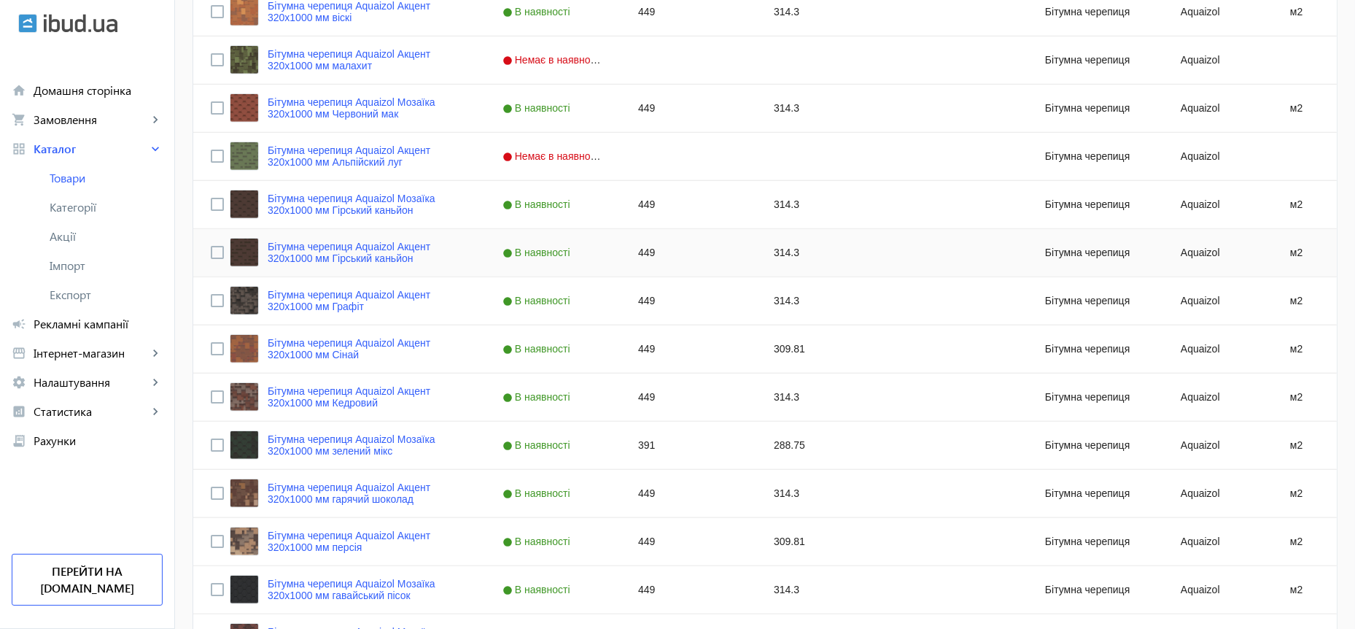
scroll to position [898, 0]
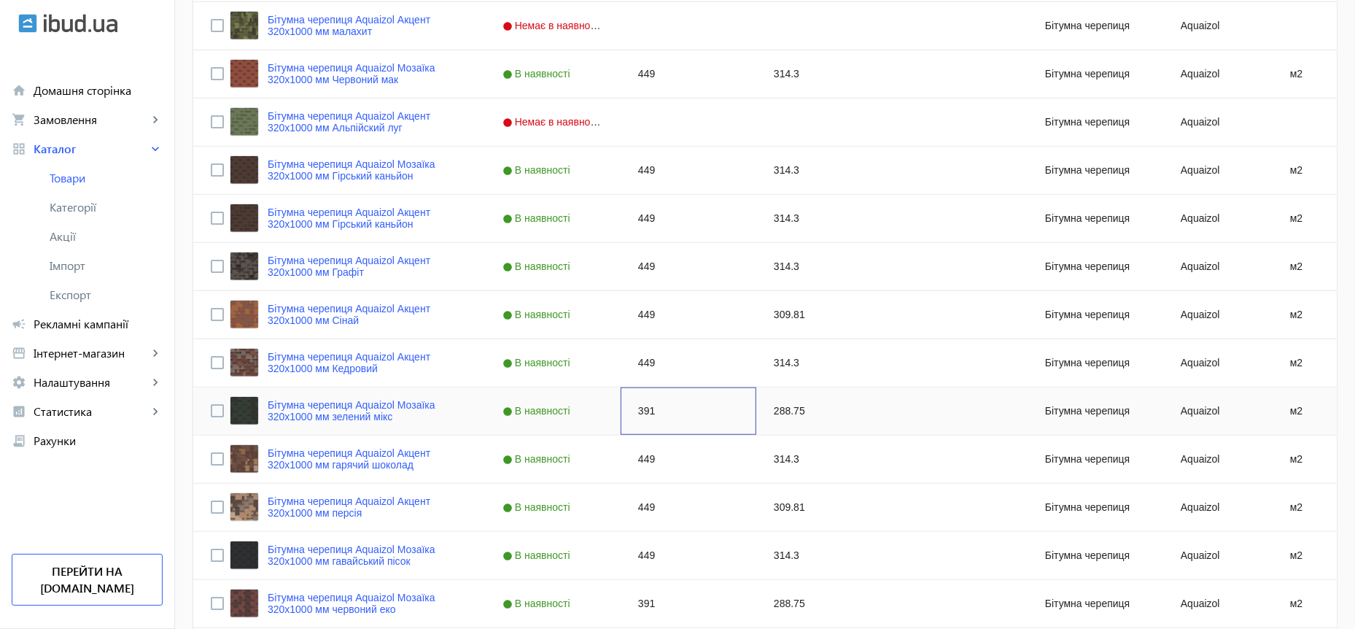
click at [637, 411] on div "391" at bounding box center [689, 410] width 136 height 47
type input "450"
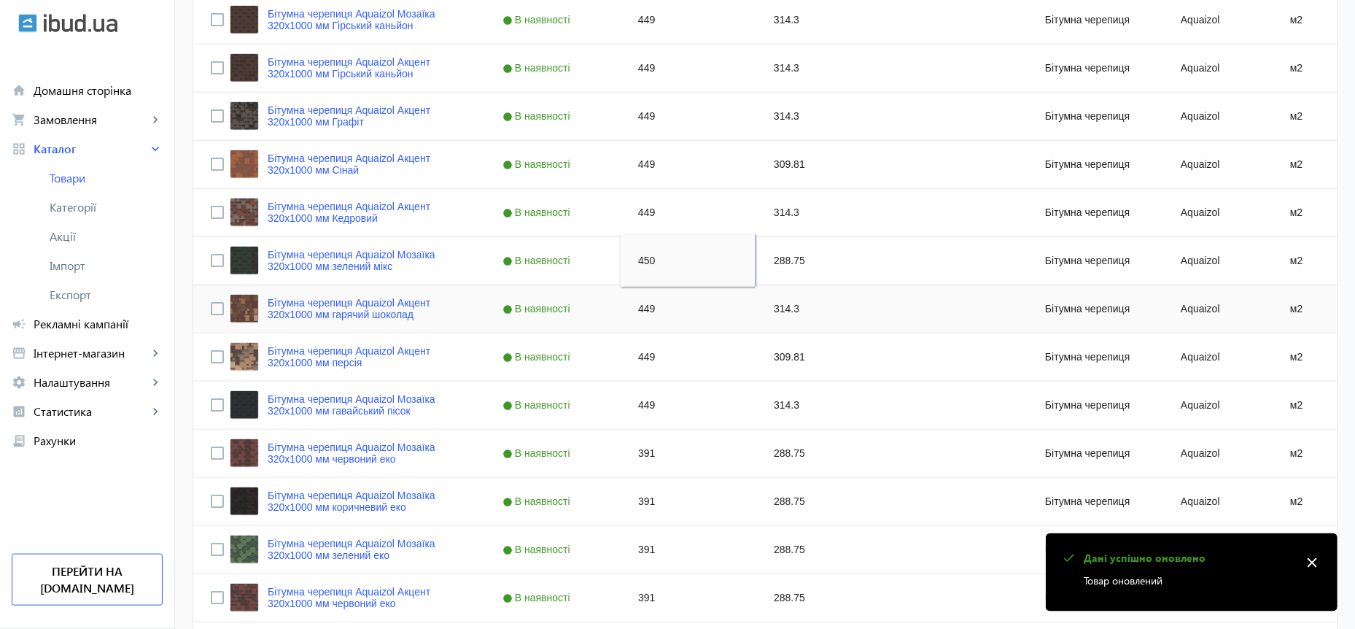
scroll to position [1078, 0]
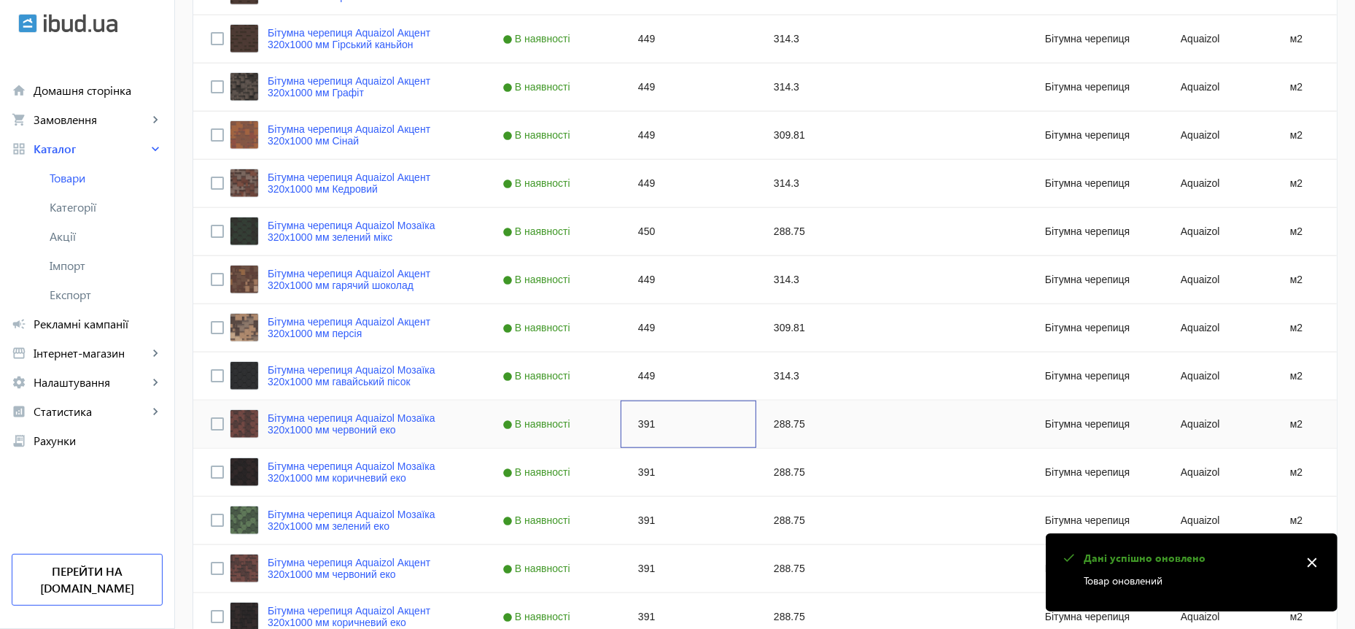
click at [631, 423] on div "391" at bounding box center [689, 423] width 136 height 47
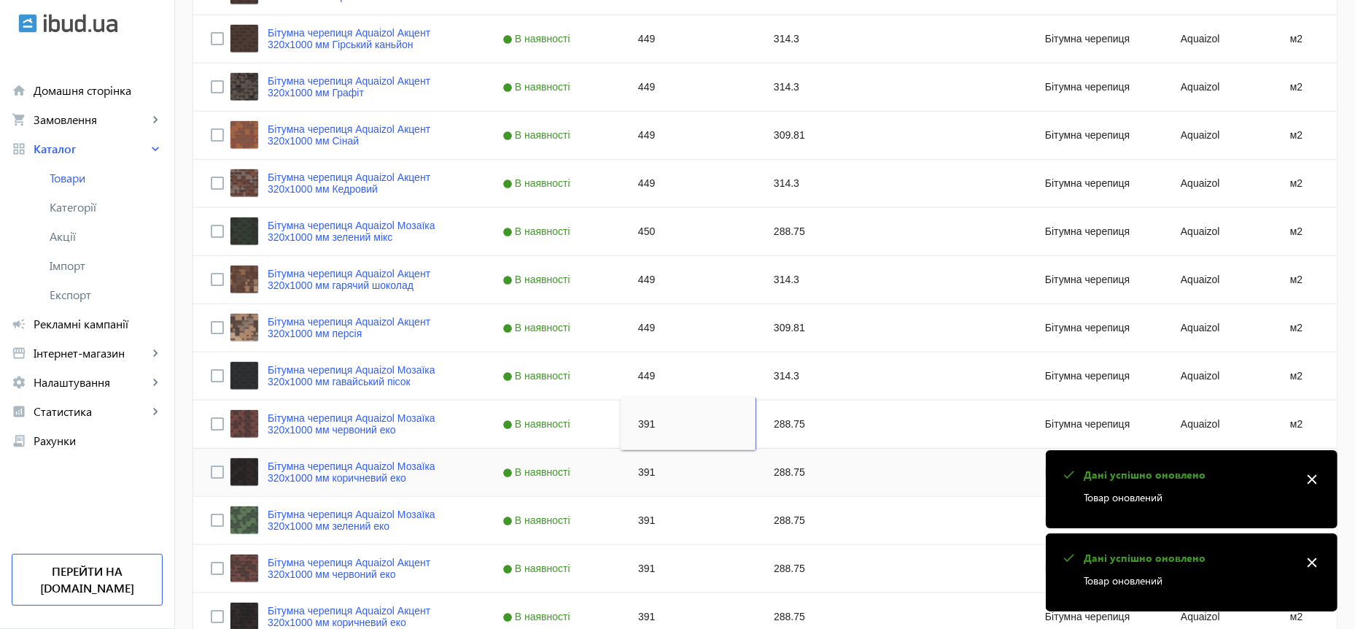
type input "450"
click at [638, 469] on div "391" at bounding box center [689, 471] width 136 height 47
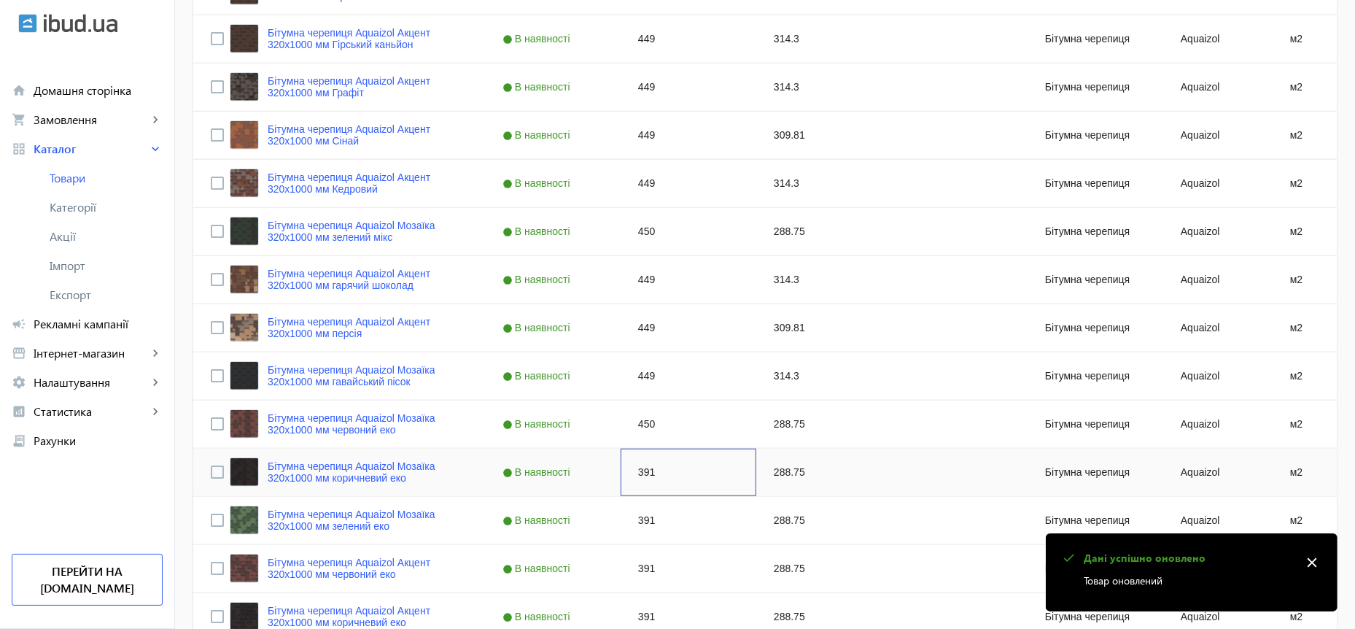
click at [638, 469] on div "391" at bounding box center [689, 471] width 136 height 47
type input "450"
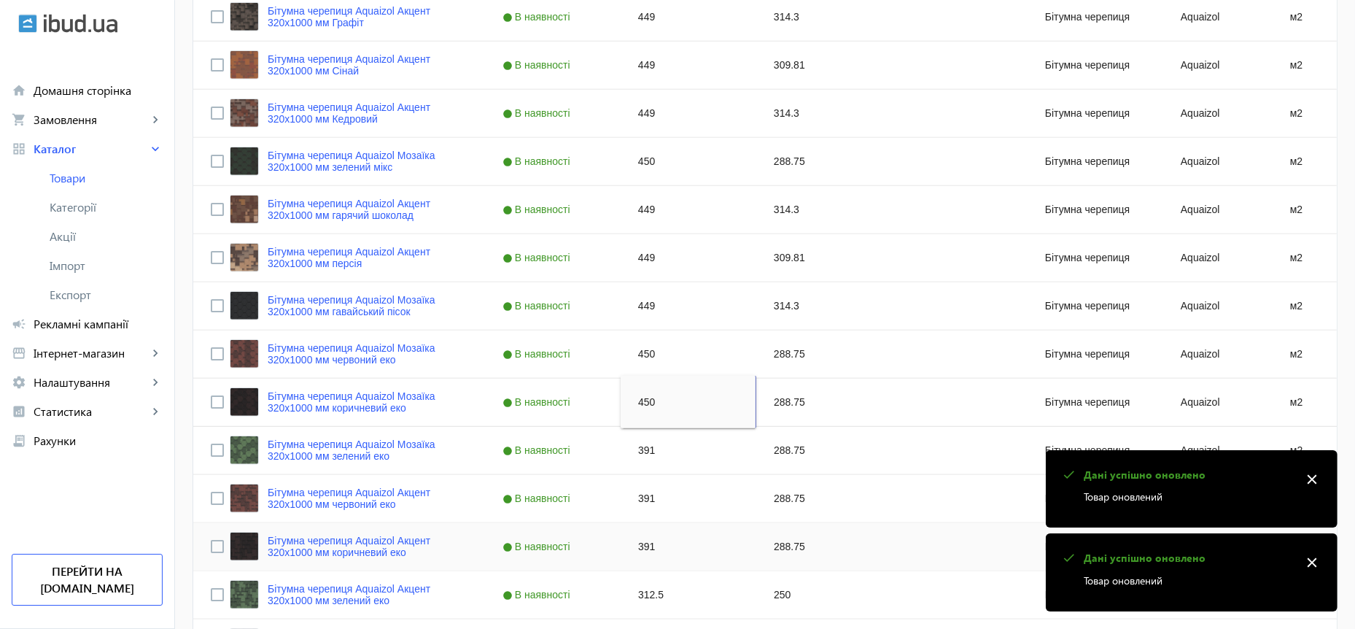
scroll to position [1257, 0]
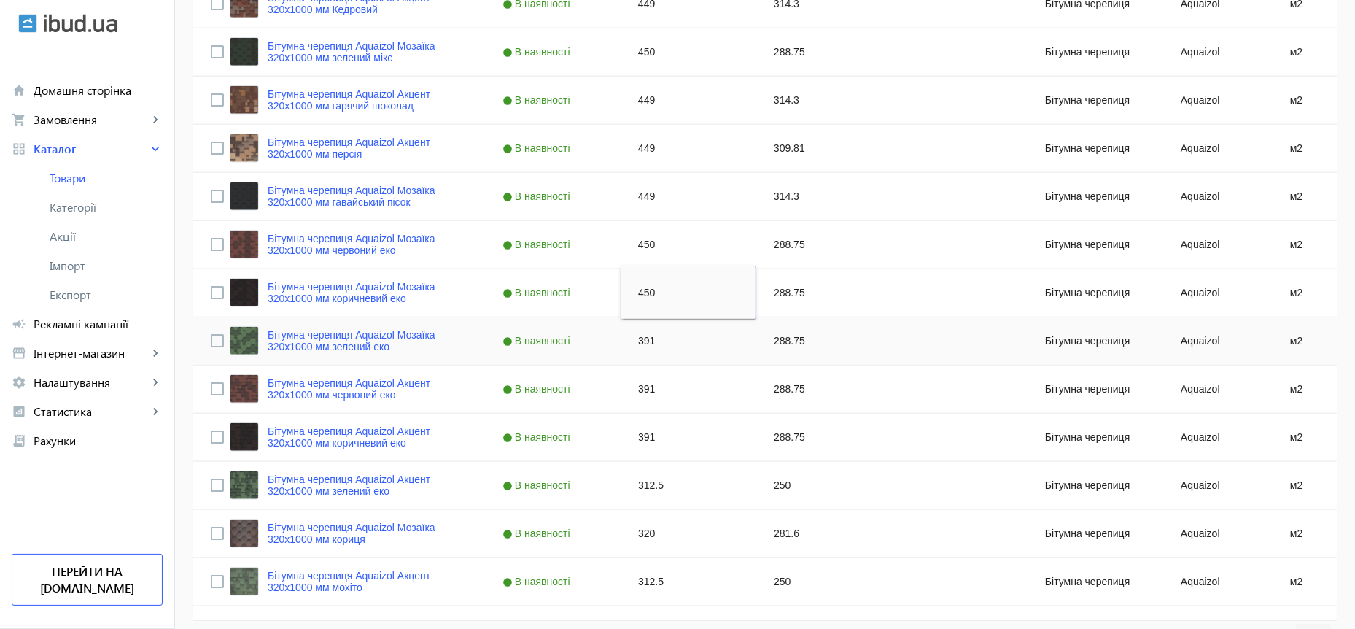
click at [630, 339] on div "391" at bounding box center [689, 340] width 136 height 47
type input "450"
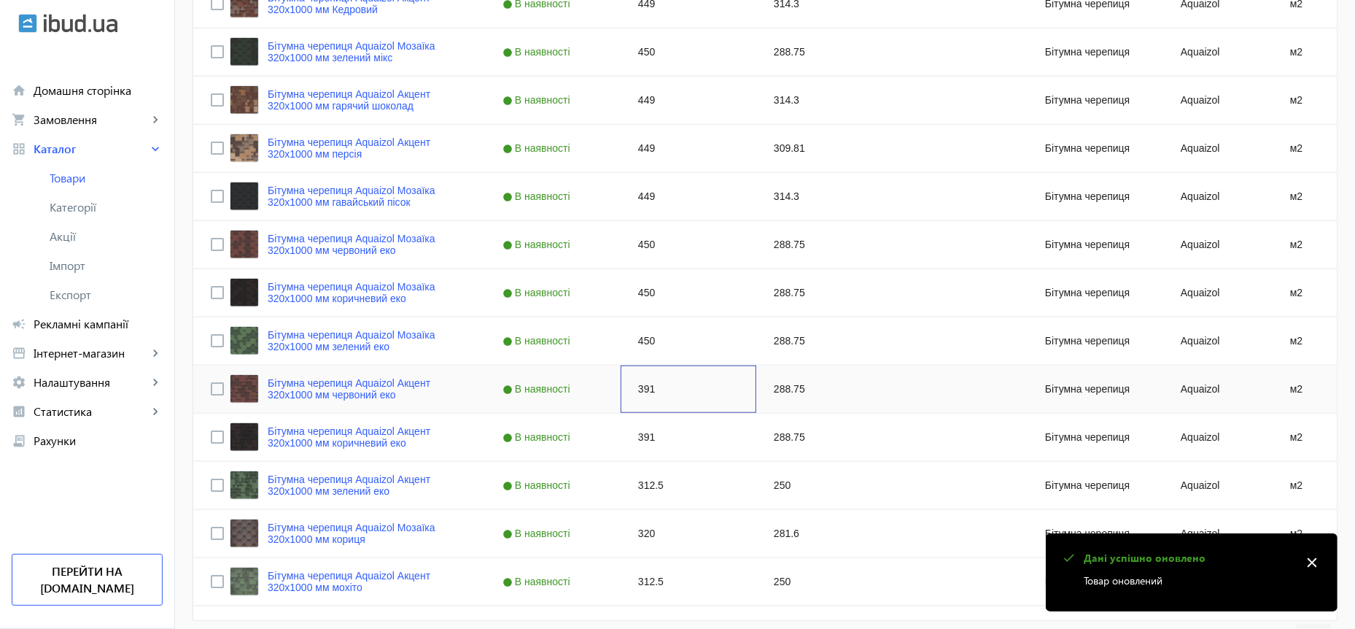
click at [630, 389] on div "391" at bounding box center [689, 388] width 136 height 47
click at [631, 389] on div "391" at bounding box center [689, 388] width 136 height 47
type input "450"
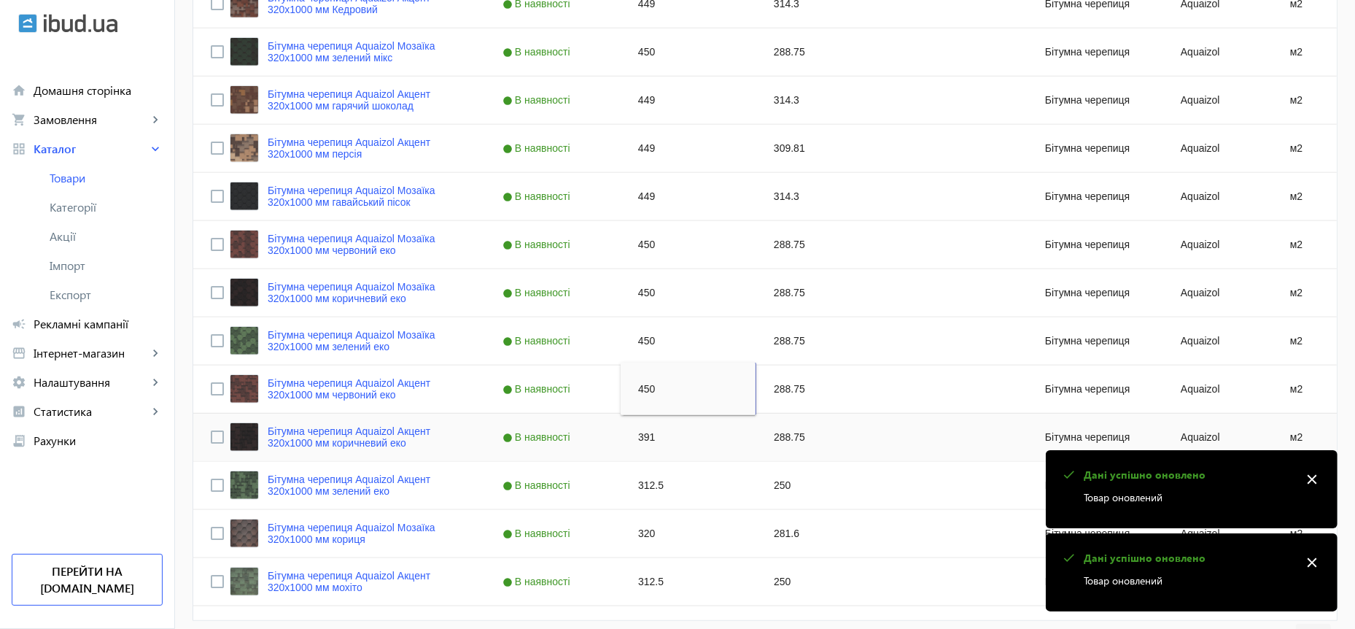
click at [631, 436] on div "391" at bounding box center [689, 436] width 136 height 47
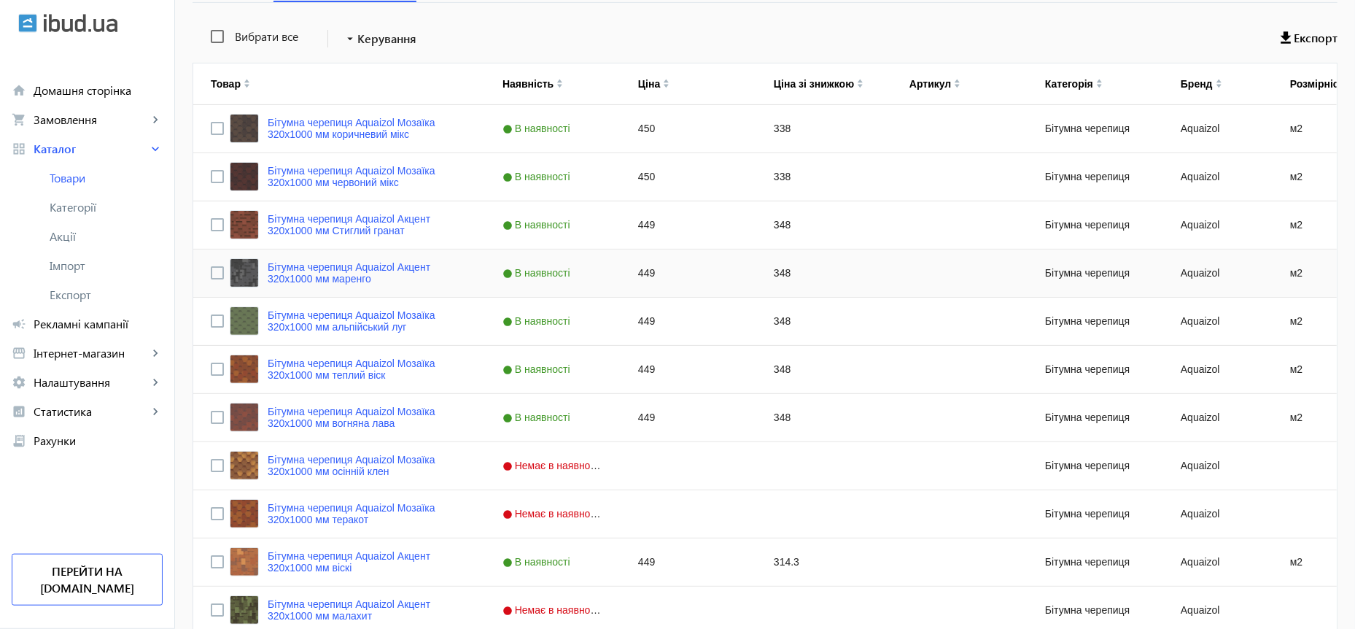
scroll to position [300, 0]
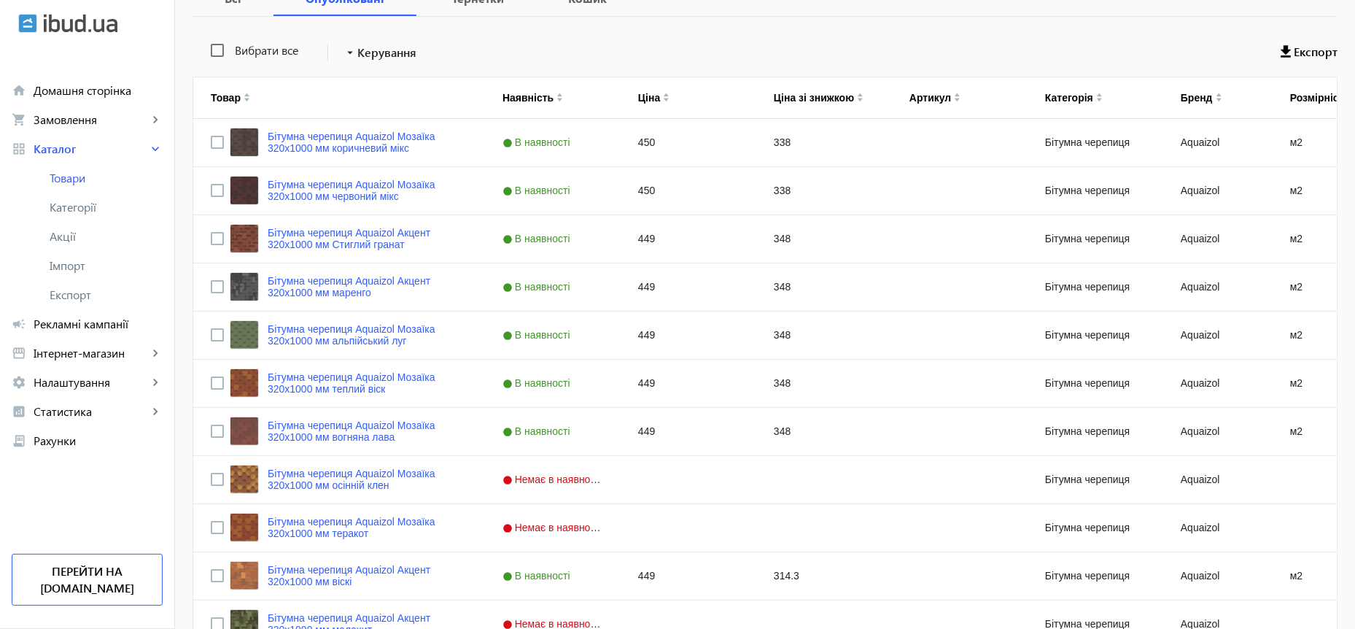
type input "450"
click at [633, 239] on div "449" at bounding box center [689, 238] width 136 height 47
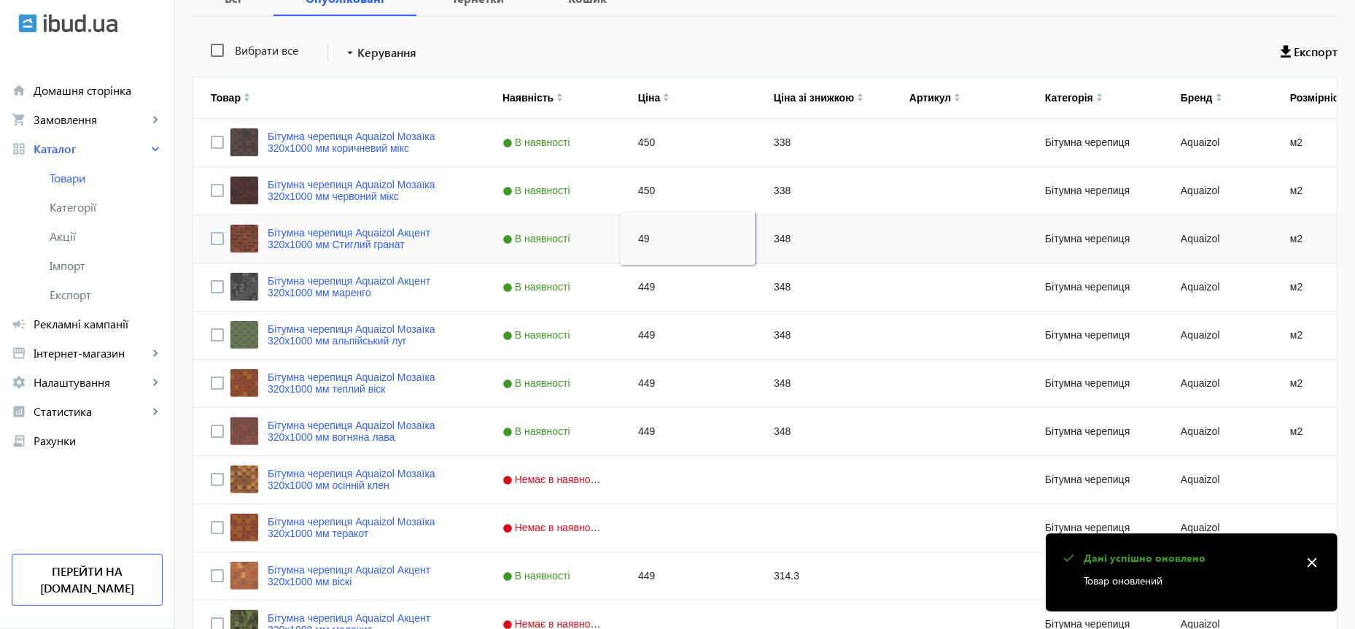
type input "499"
drag, startPoint x: 653, startPoint y: 235, endPoint x: 583, endPoint y: 241, distance: 69.6
click at [626, 240] on input "499" at bounding box center [687, 238] width 123 height 29
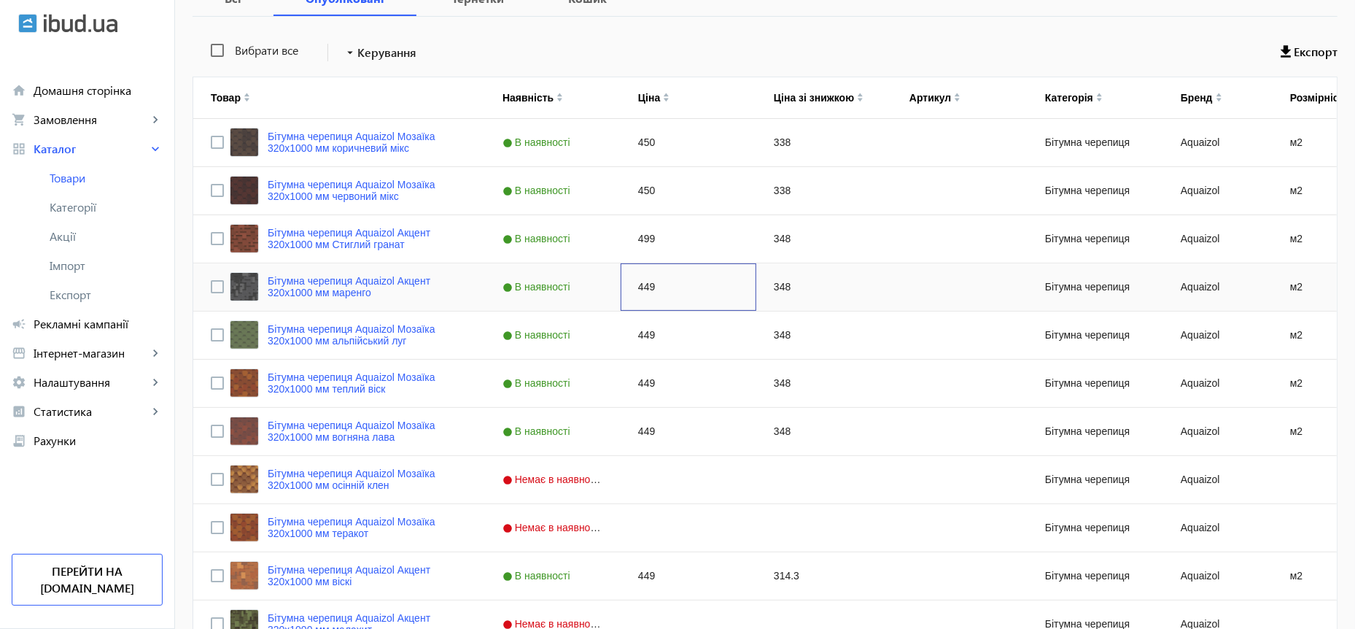
click at [630, 285] on div "449" at bounding box center [689, 286] width 136 height 47
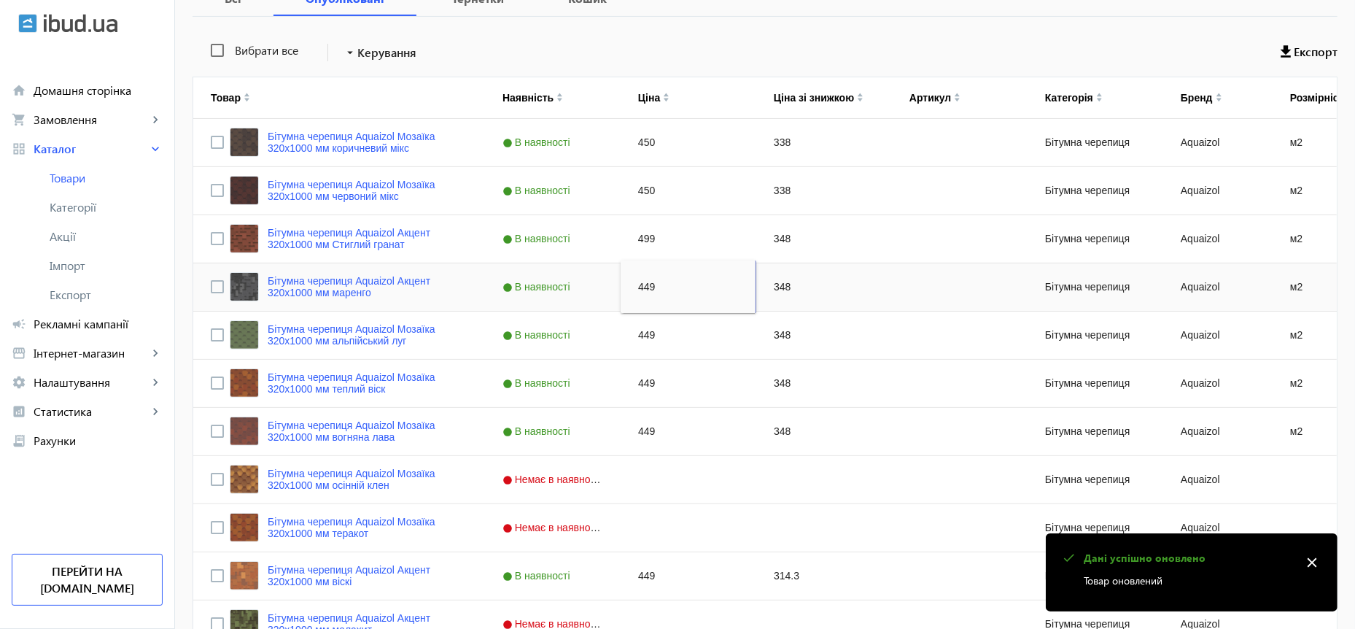
type input "499"
click at [636, 332] on div "449" at bounding box center [689, 334] width 136 height 47
type input "499"
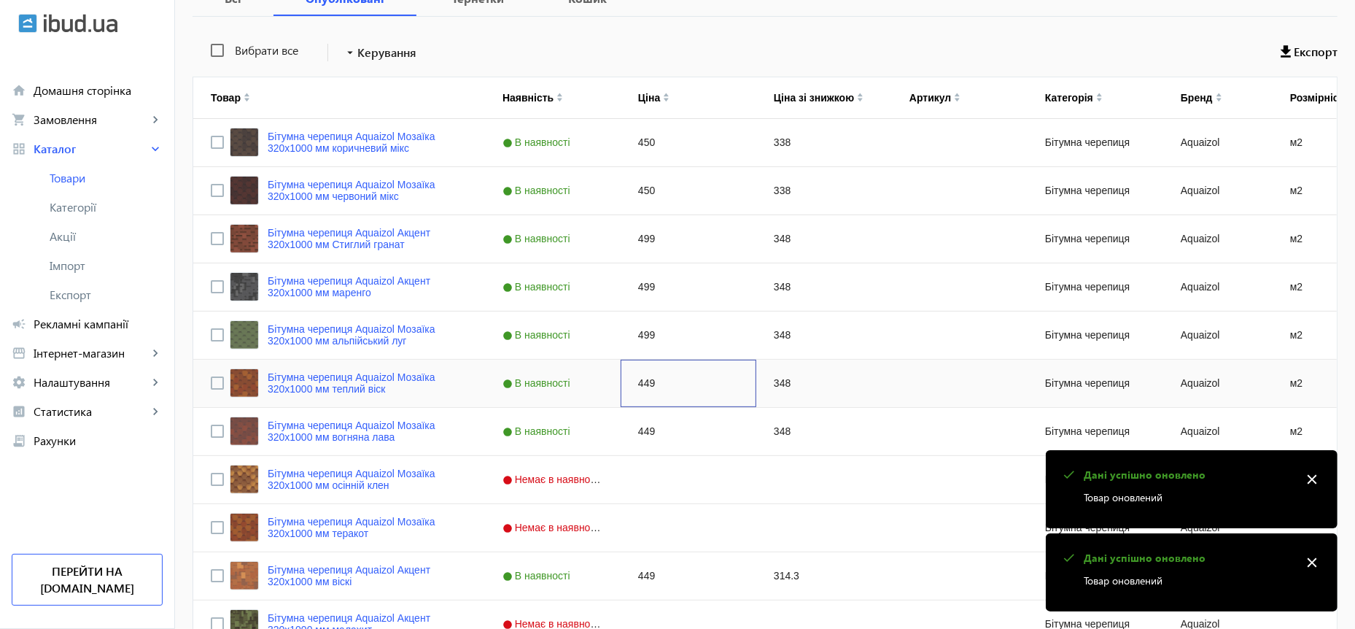
click at [637, 384] on div "449" at bounding box center [689, 383] width 136 height 47
type input "499"
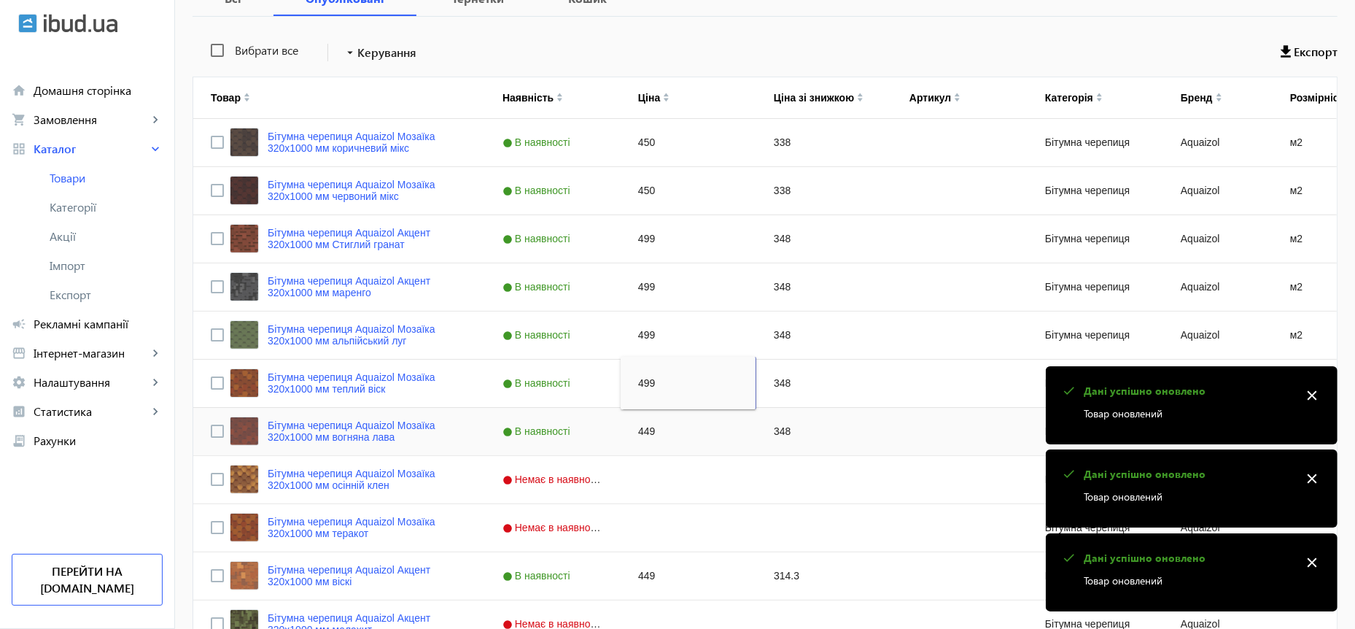
click at [634, 432] on div "449" at bounding box center [689, 431] width 136 height 47
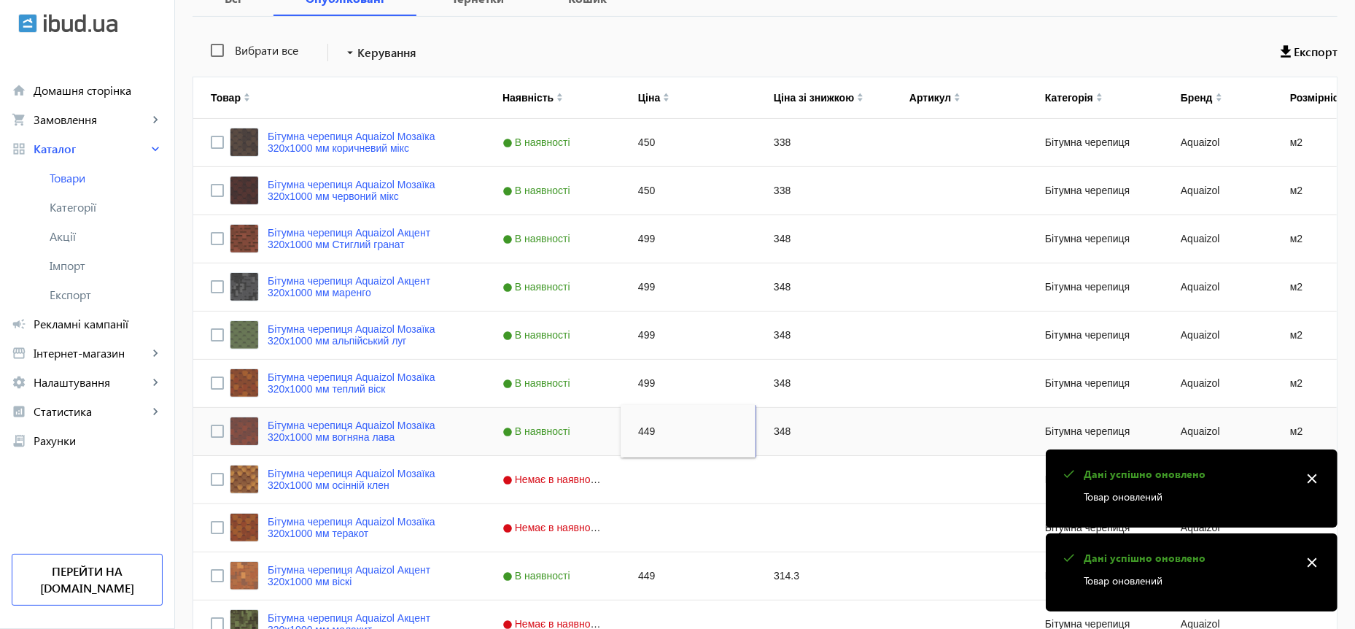
type input "499"
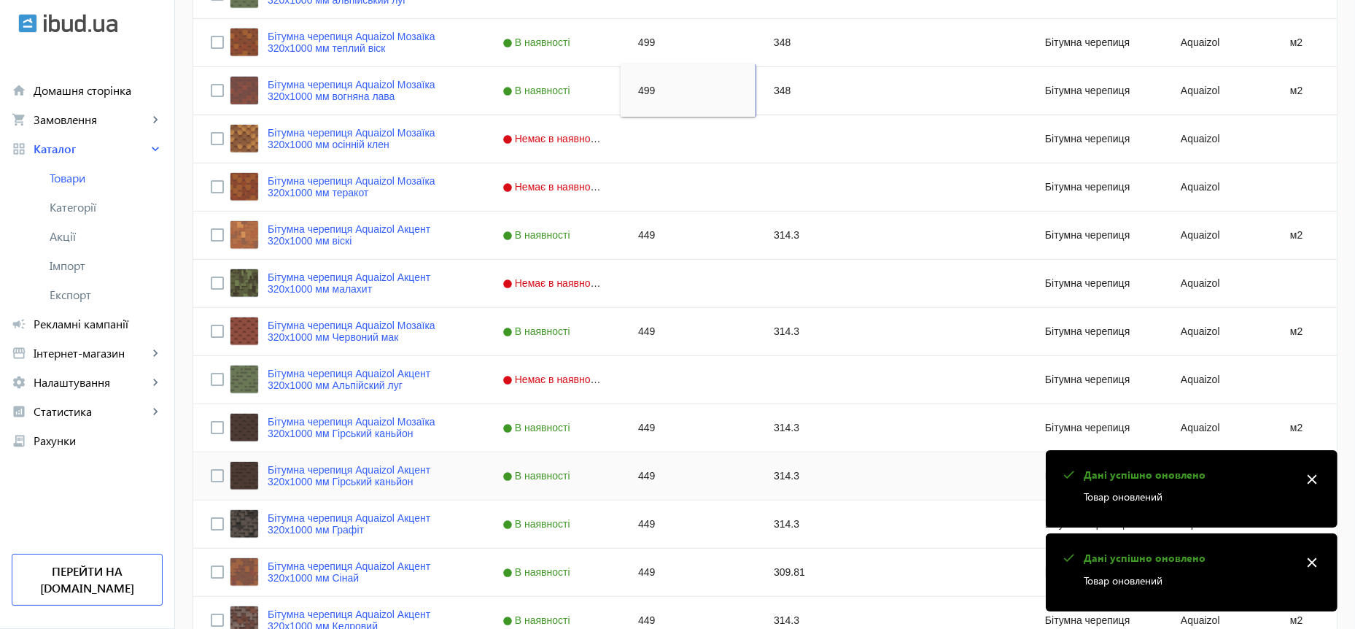
scroll to position [659, 0]
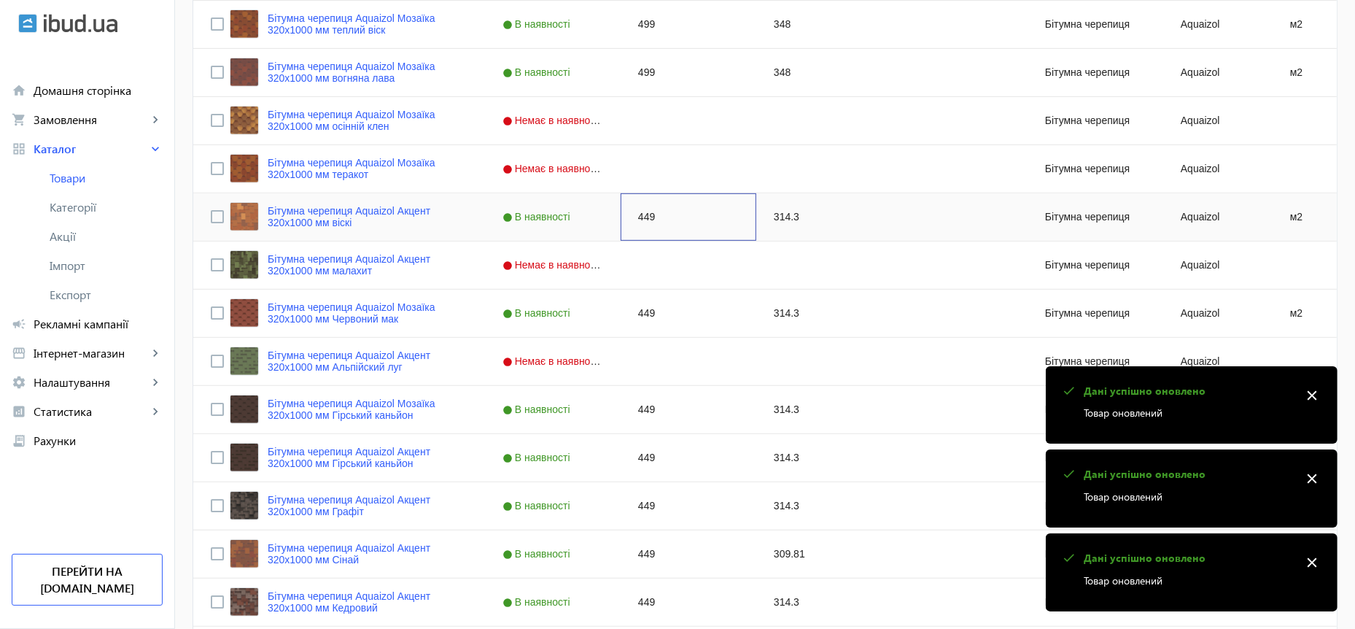
click at [632, 211] on div "449" at bounding box center [689, 216] width 136 height 47
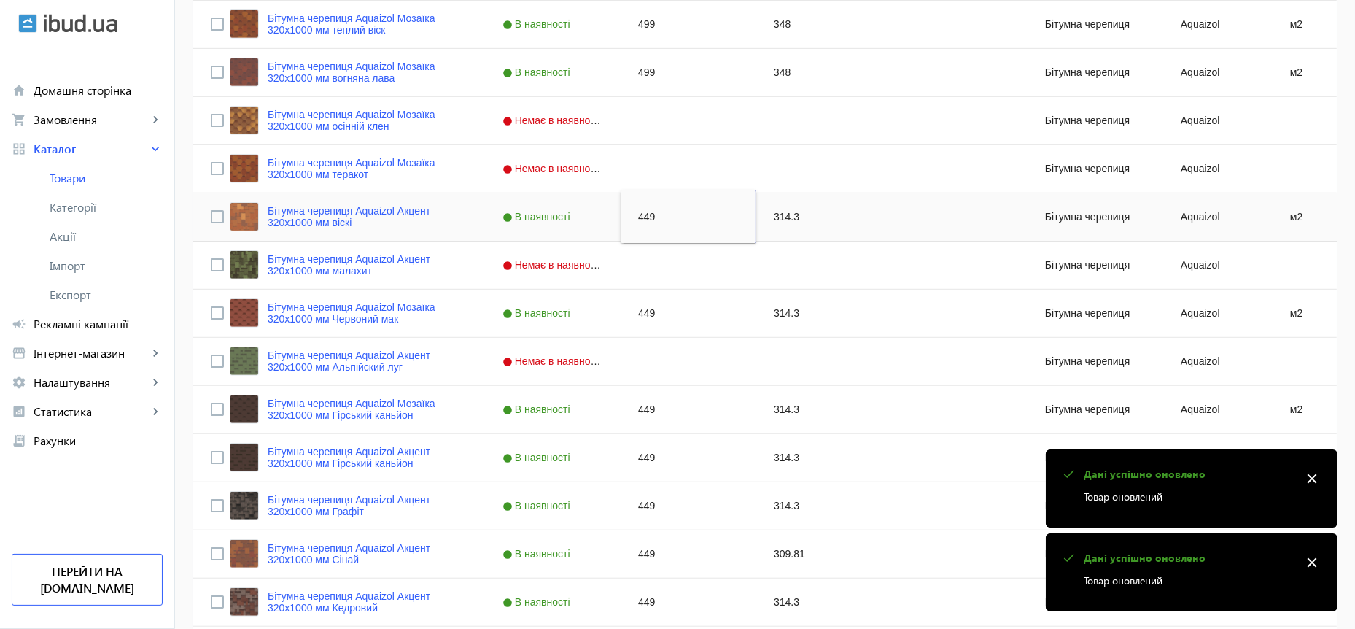
type input "499"
click at [628, 406] on div "449" at bounding box center [689, 409] width 136 height 47
click at [629, 406] on div "449" at bounding box center [689, 409] width 136 height 47
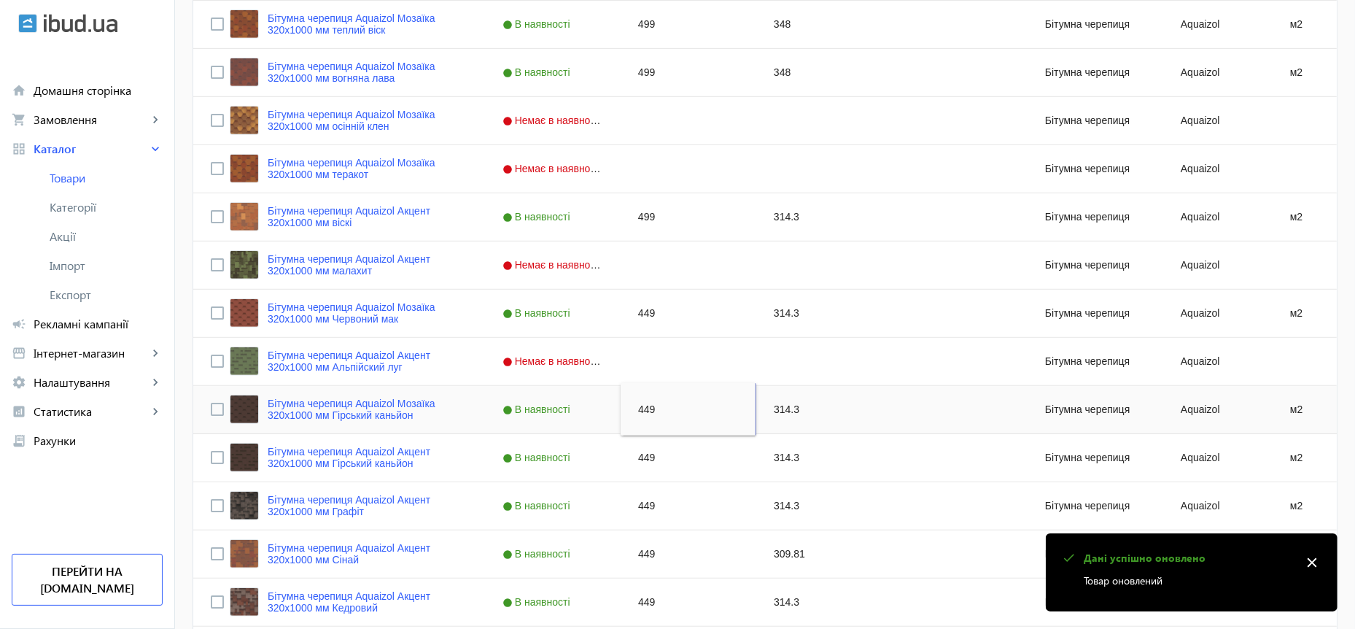
type input "499"
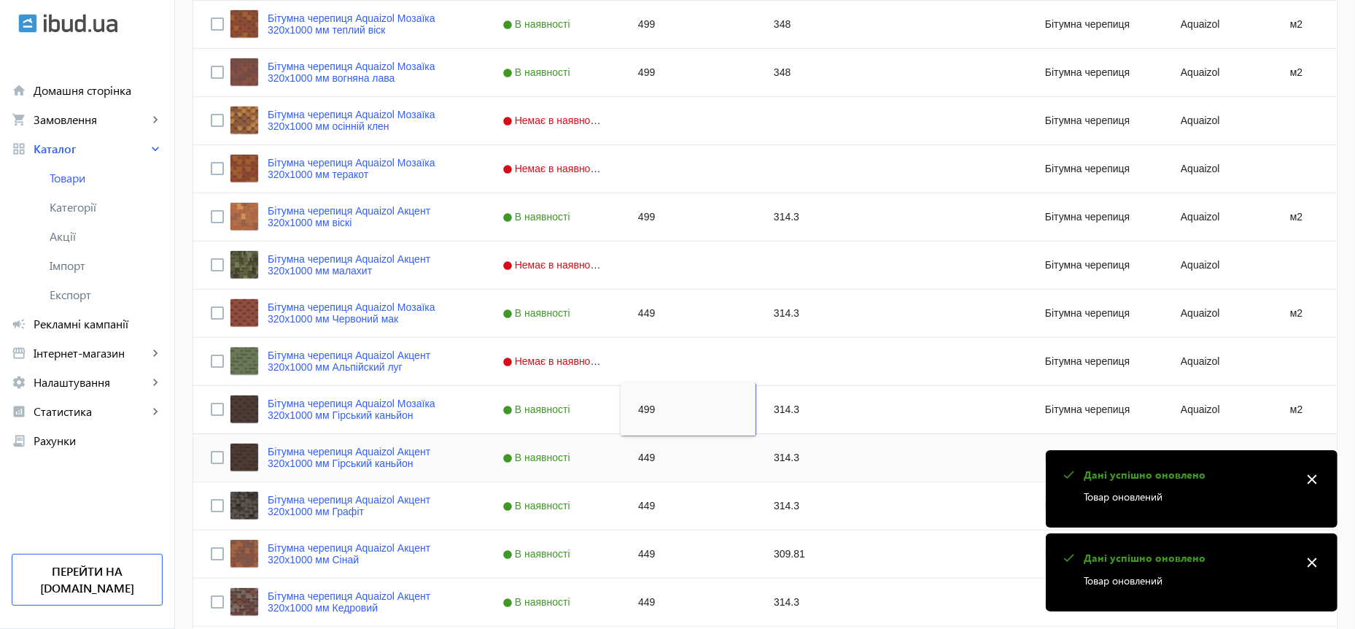
click at [631, 458] on div "449" at bounding box center [689, 457] width 136 height 47
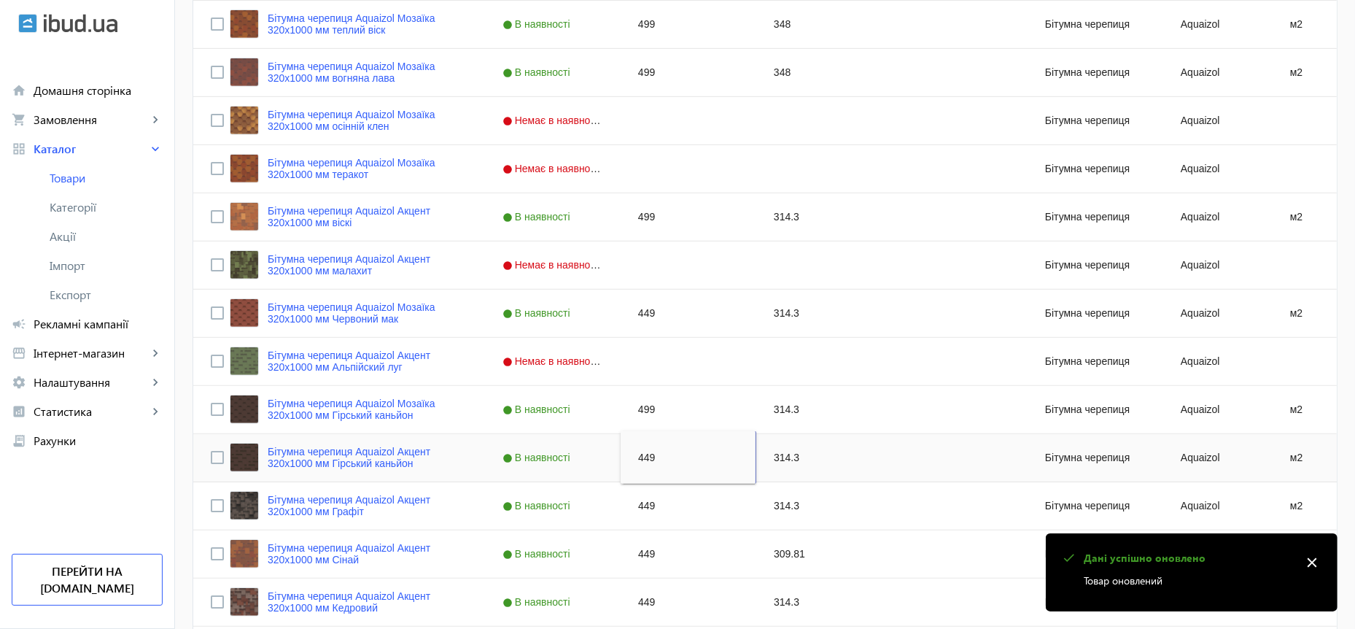
type input "499"
click at [638, 503] on div "449" at bounding box center [689, 505] width 136 height 47
type input "499"
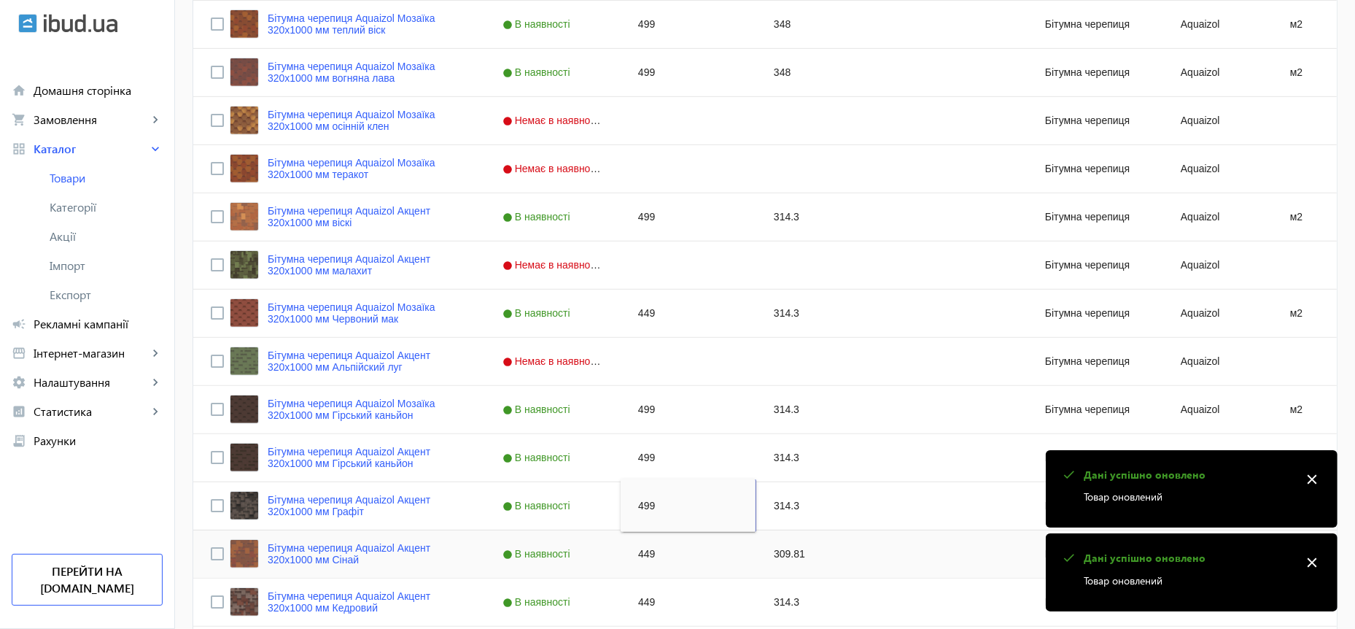
click at [641, 547] on div "449" at bounding box center [689, 553] width 136 height 47
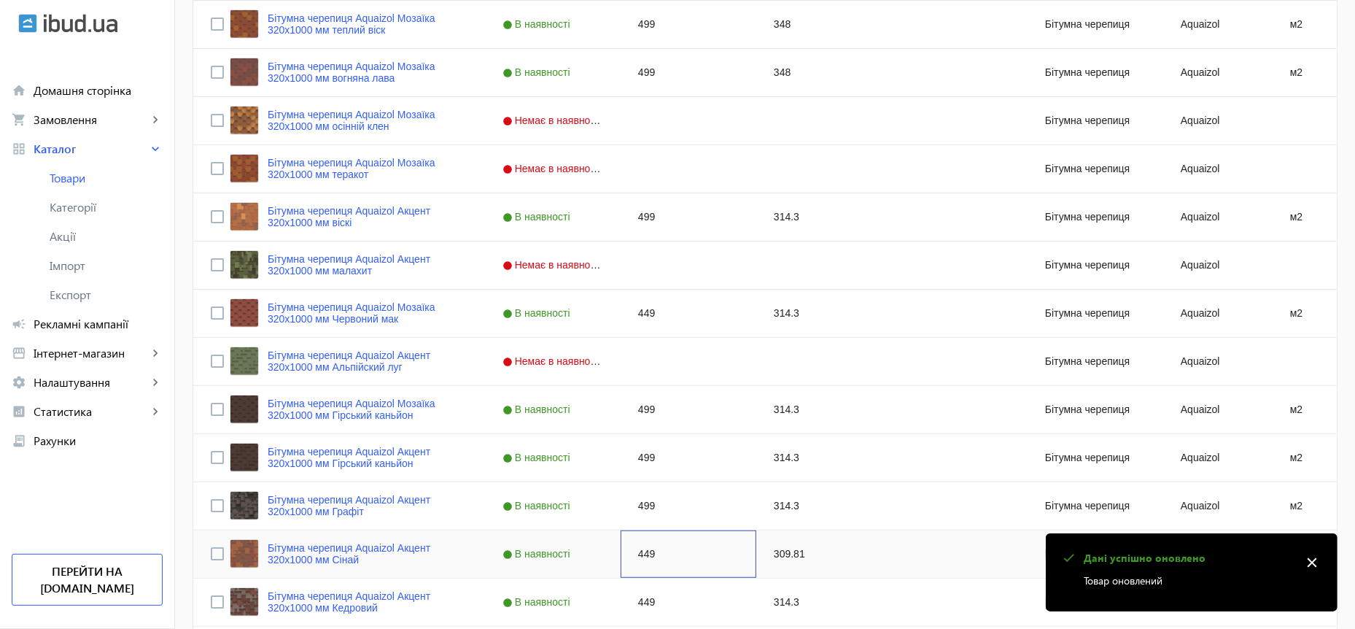
click at [641, 547] on div "449" at bounding box center [689, 553] width 136 height 47
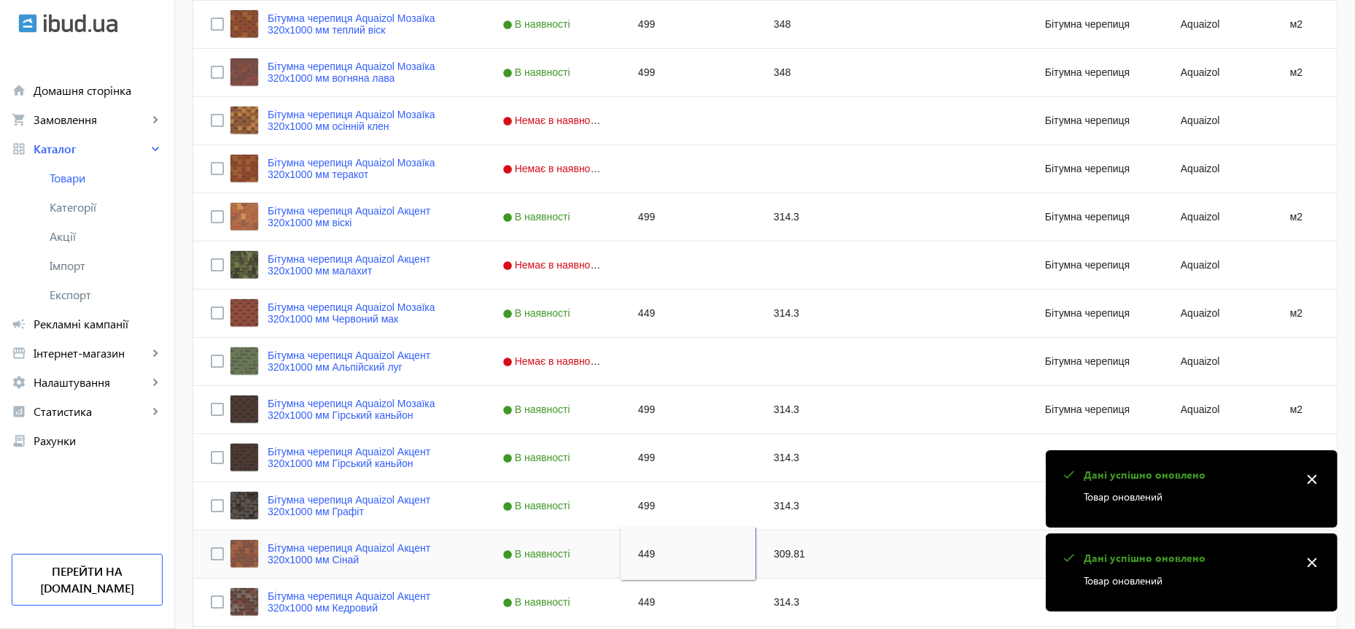
type input "499"
click at [633, 597] on div "449" at bounding box center [689, 601] width 136 height 47
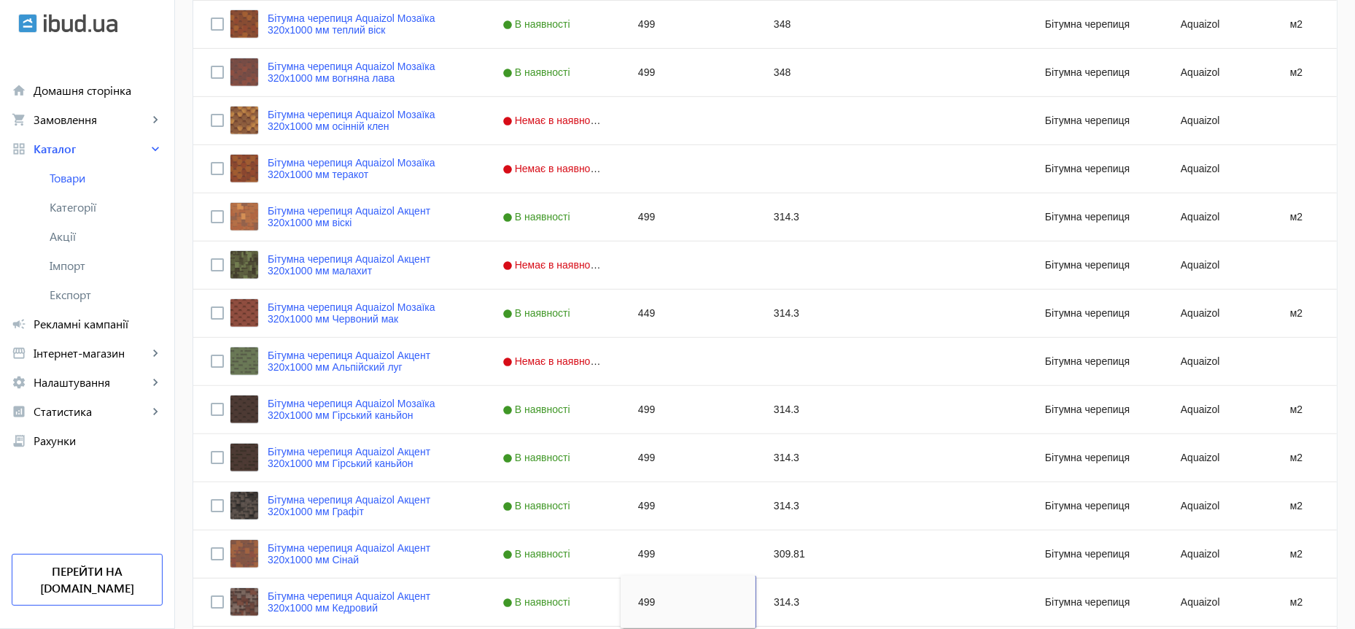
type input "499"
